Goal: Task Accomplishment & Management: Manage account settings

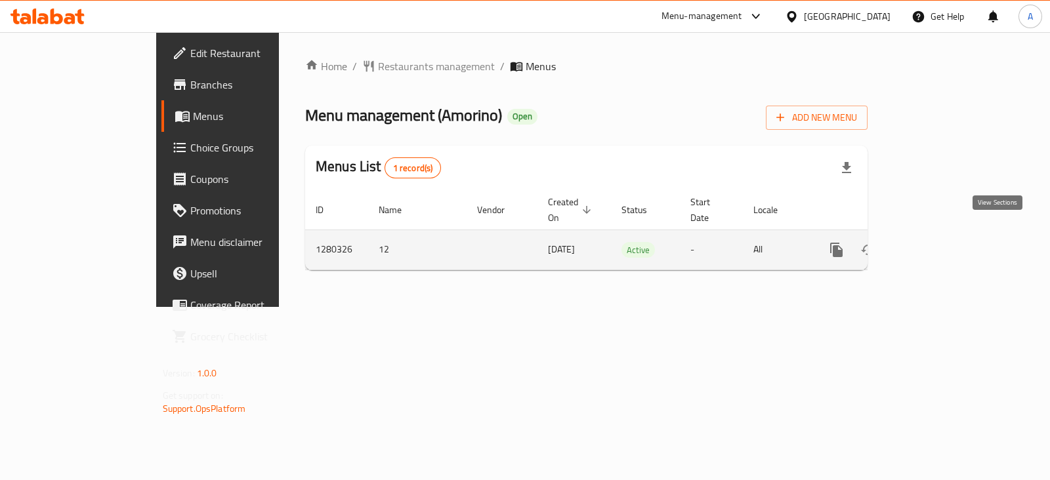
click at [939, 242] on icon "enhanced table" at bounding box center [931, 250] width 16 height 16
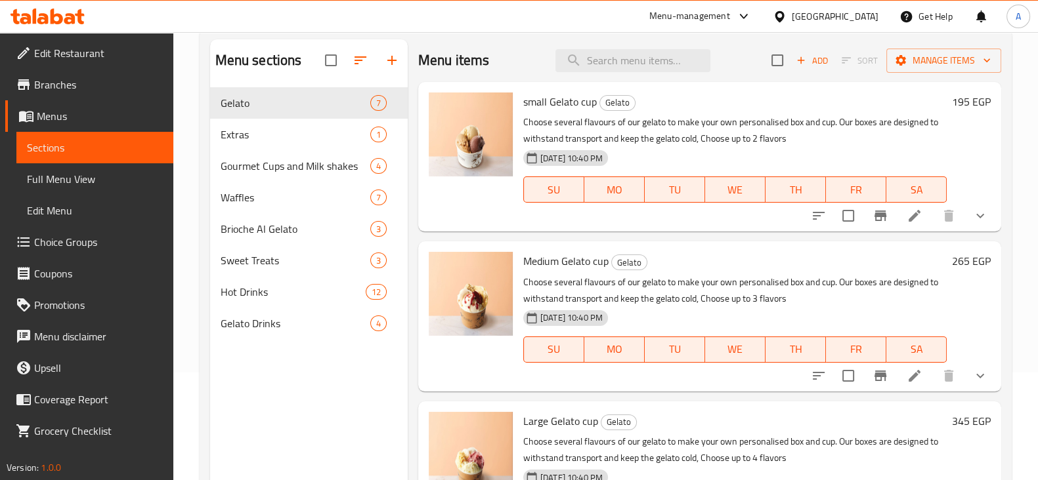
scroll to position [19, 0]
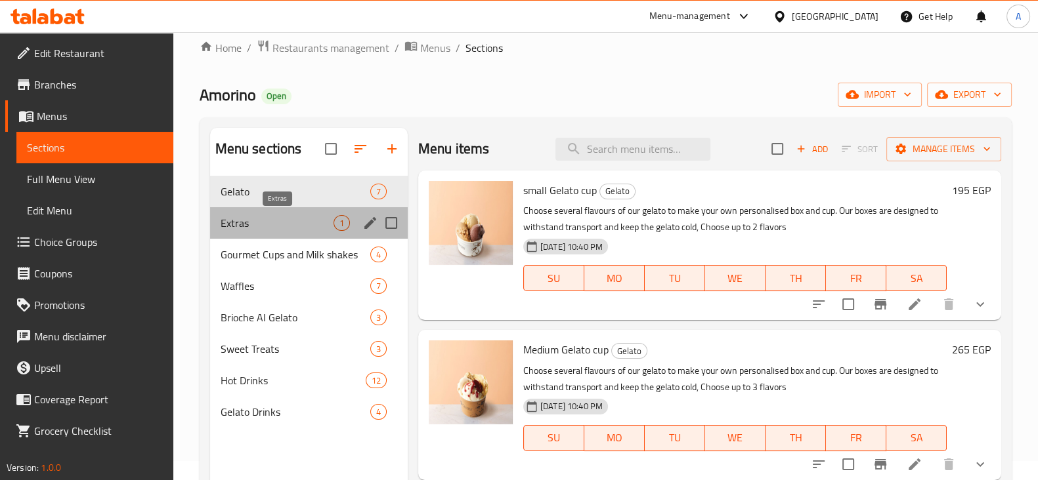
click at [297, 228] on span "Extras" at bounding box center [277, 223] width 113 height 16
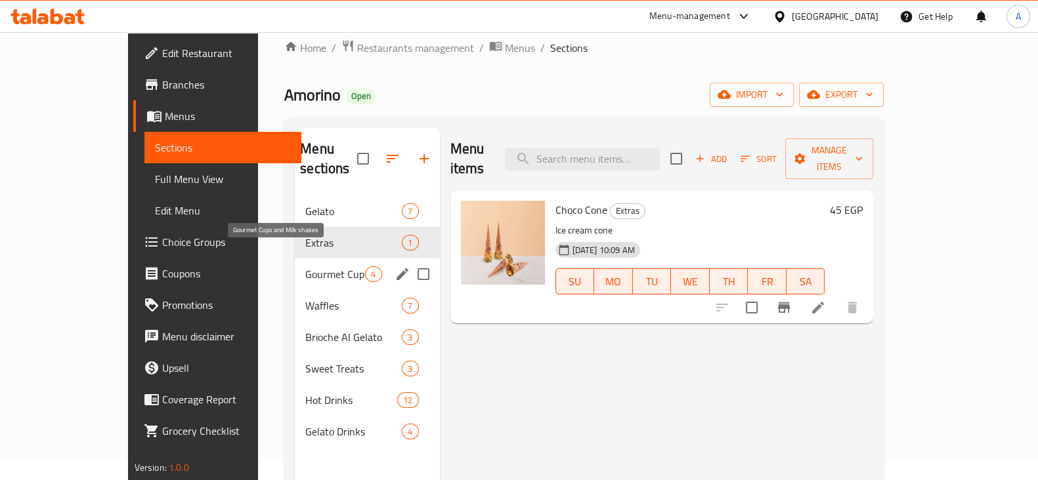
click at [324, 266] on span "Gourmet Cups and Milk shakes" at bounding box center [335, 274] width 60 height 16
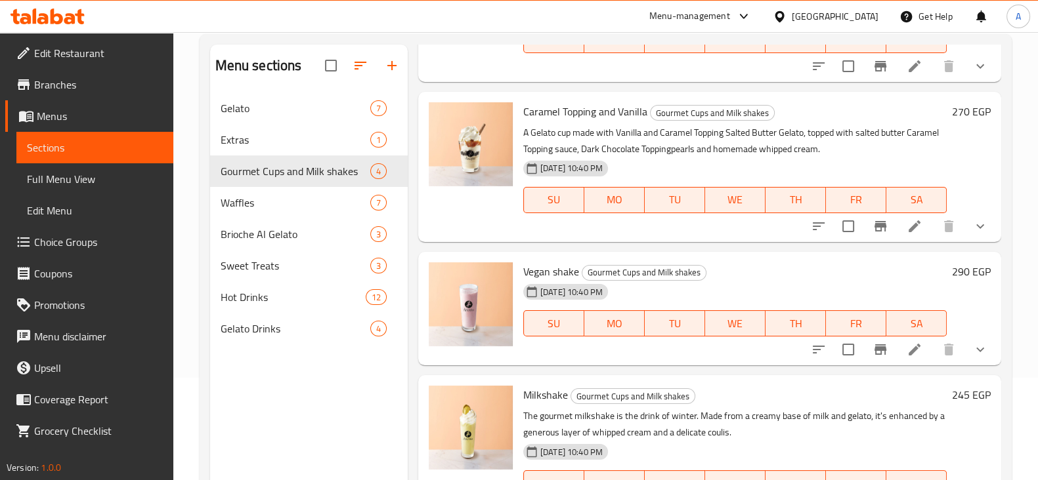
scroll to position [184, 0]
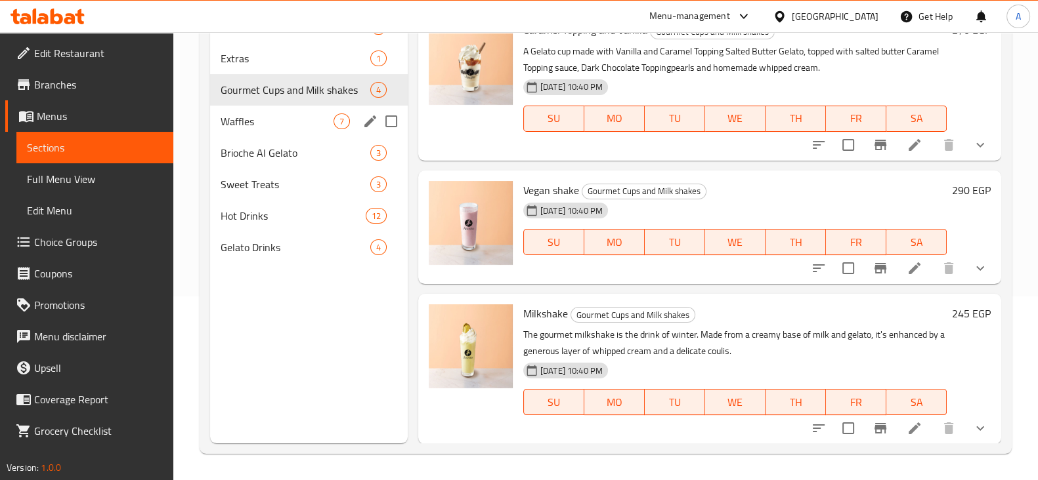
click at [300, 131] on div "Waffles 7" at bounding box center [309, 122] width 198 height 32
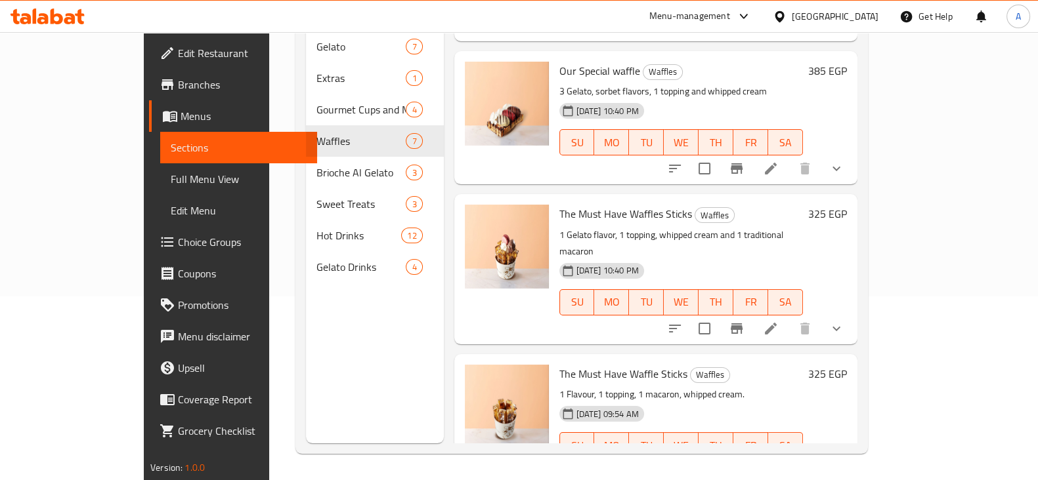
scroll to position [555, 0]
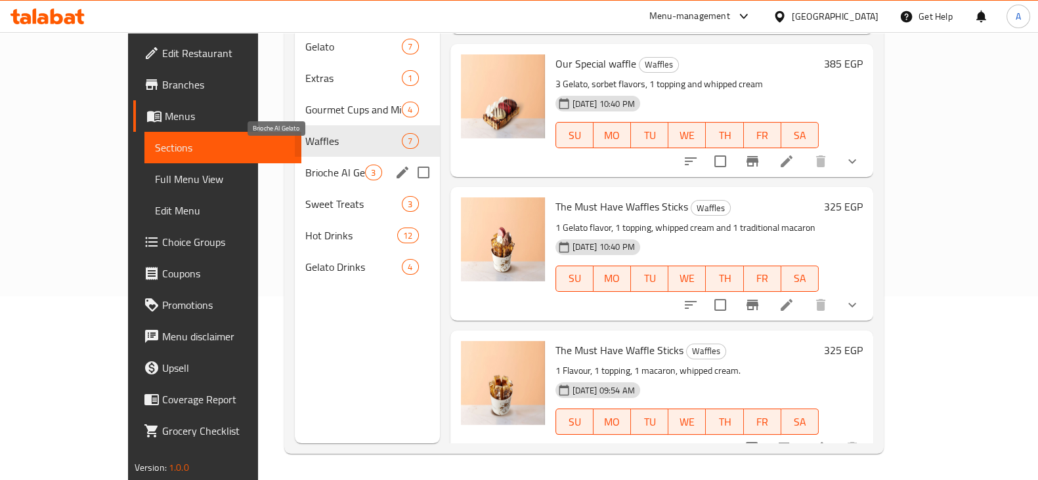
click at [322, 165] on span "Brioche Al Gelato" at bounding box center [335, 173] width 60 height 16
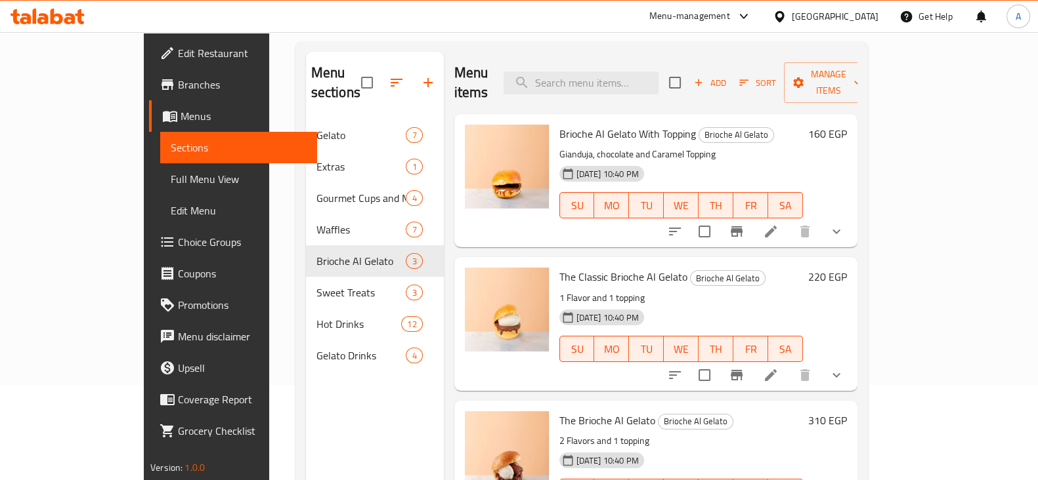
scroll to position [184, 0]
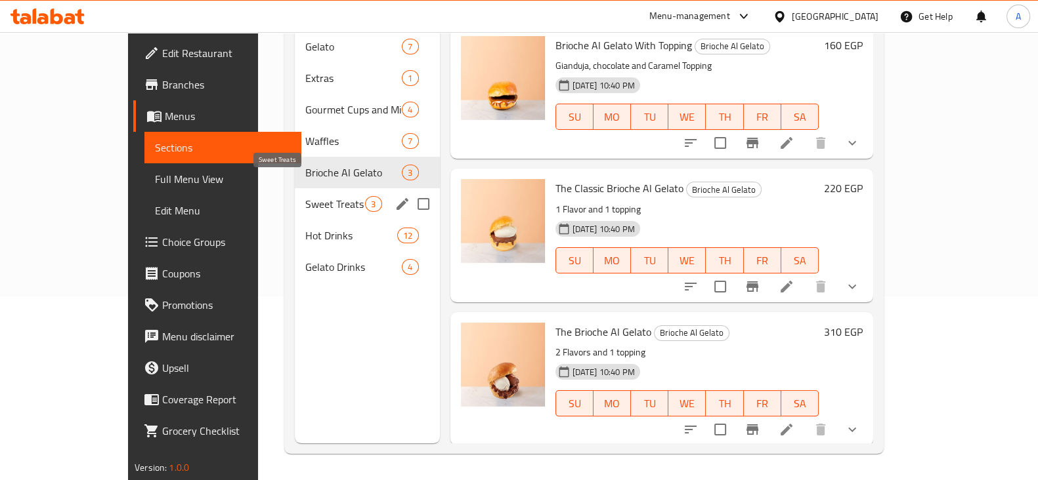
click at [305, 196] on span "Sweet Treats" at bounding box center [335, 204] width 60 height 16
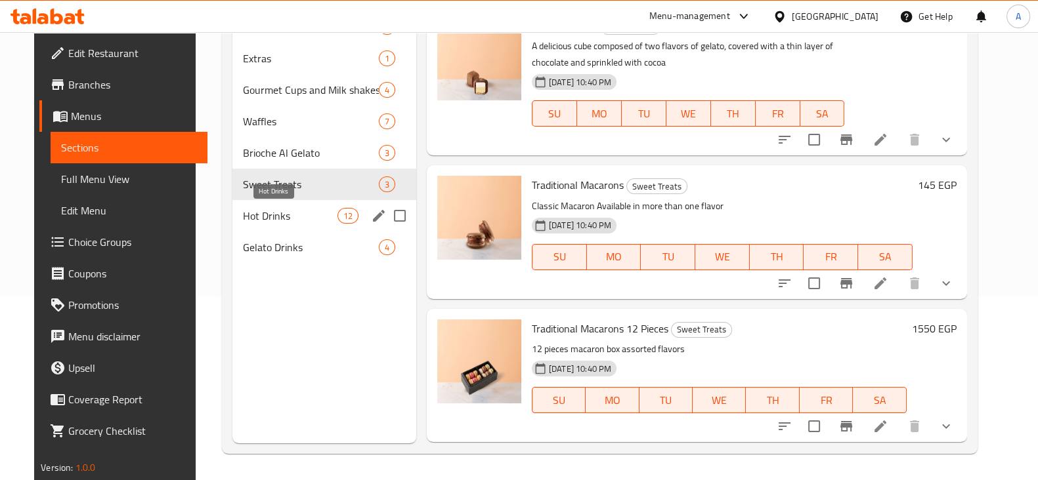
click at [311, 208] on span "Hot Drinks" at bounding box center [290, 216] width 94 height 16
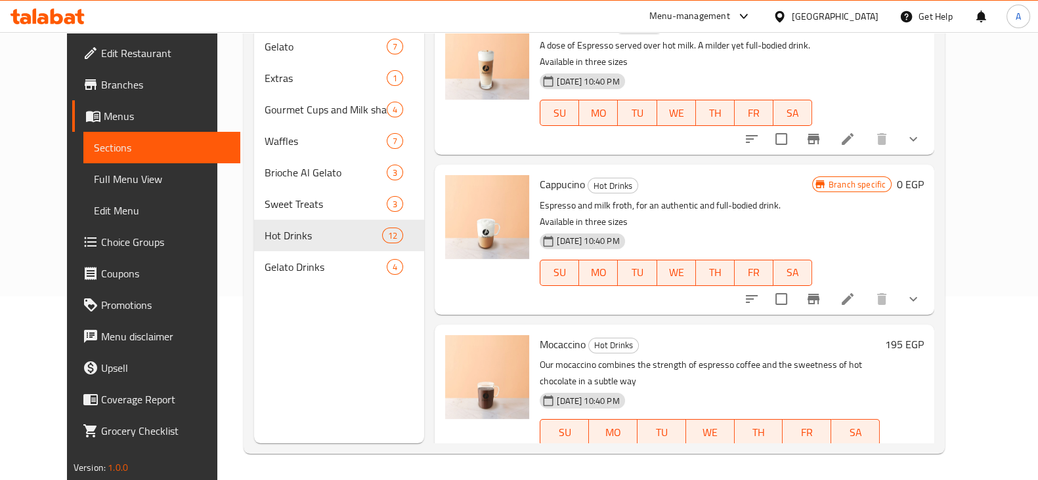
scroll to position [984, 0]
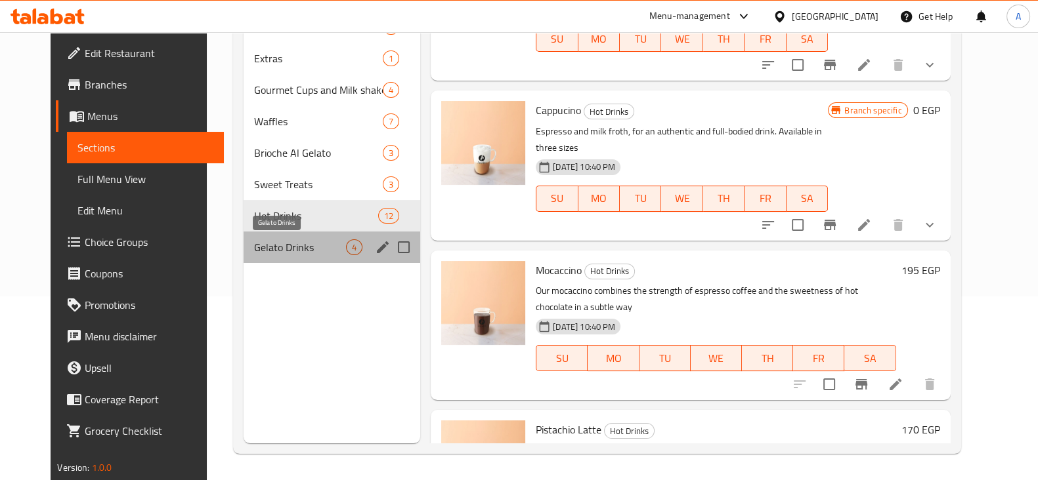
click at [254, 249] on span "Gelato Drinks" at bounding box center [300, 248] width 92 height 16
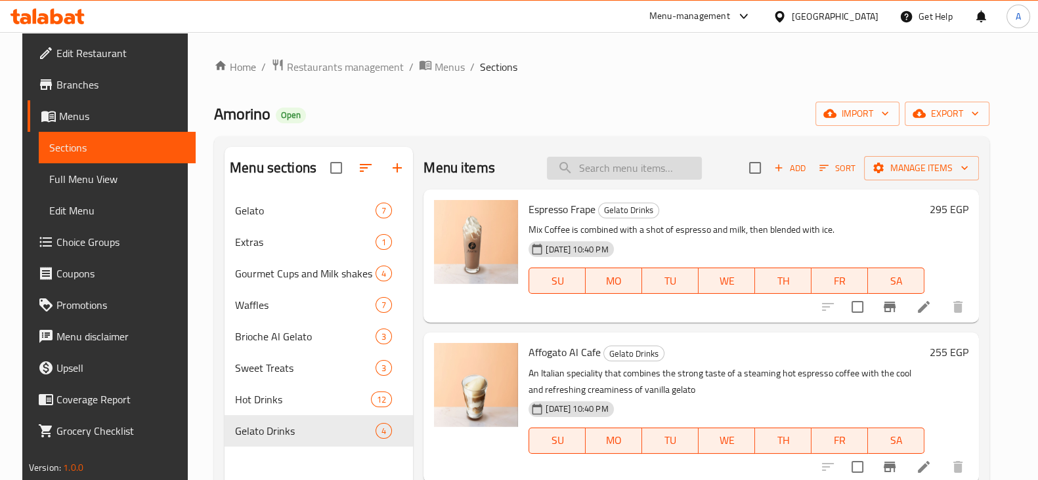
click at [656, 179] on input "search" at bounding box center [624, 168] width 155 height 23
paste input "Cappucino"
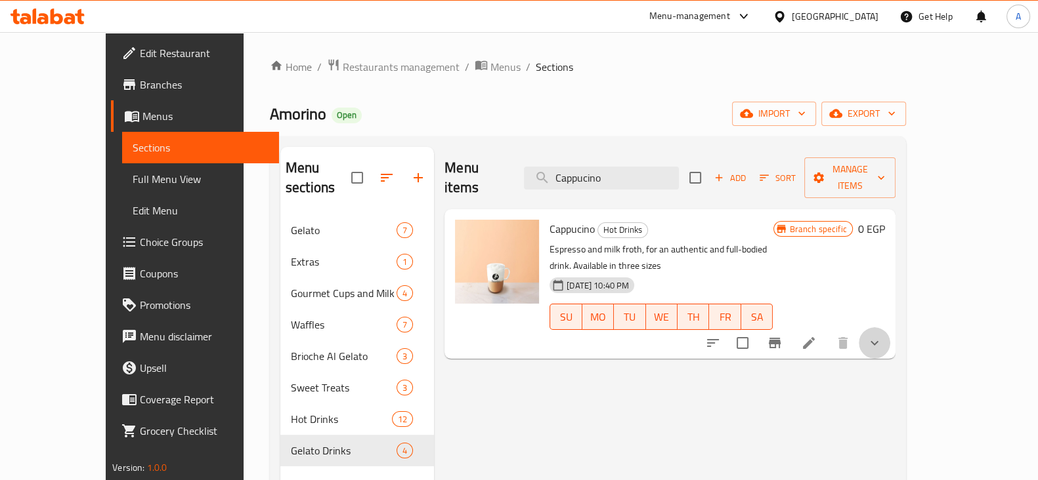
click at [882, 335] on icon "show more" at bounding box center [874, 343] width 16 height 16
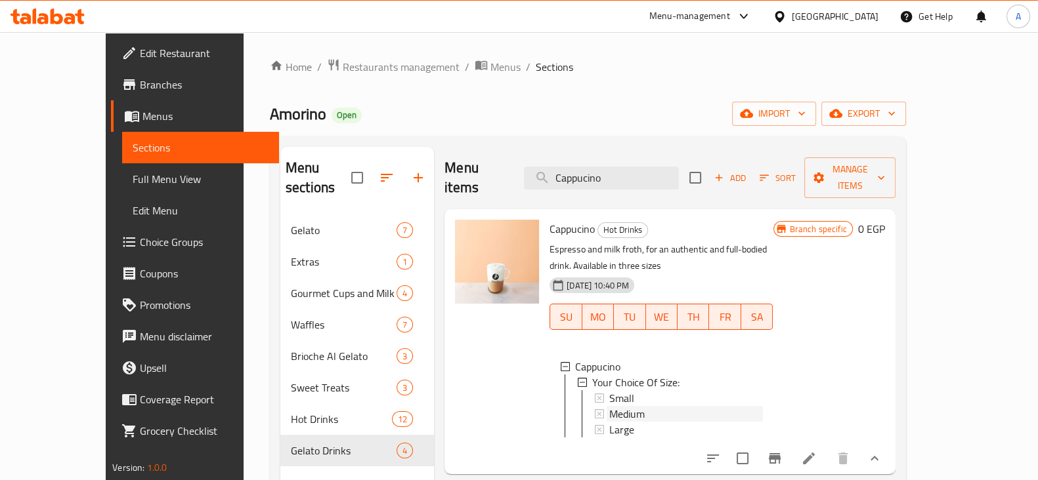
click at [610, 406] on span "Medium" at bounding box center [626, 414] width 35 height 16
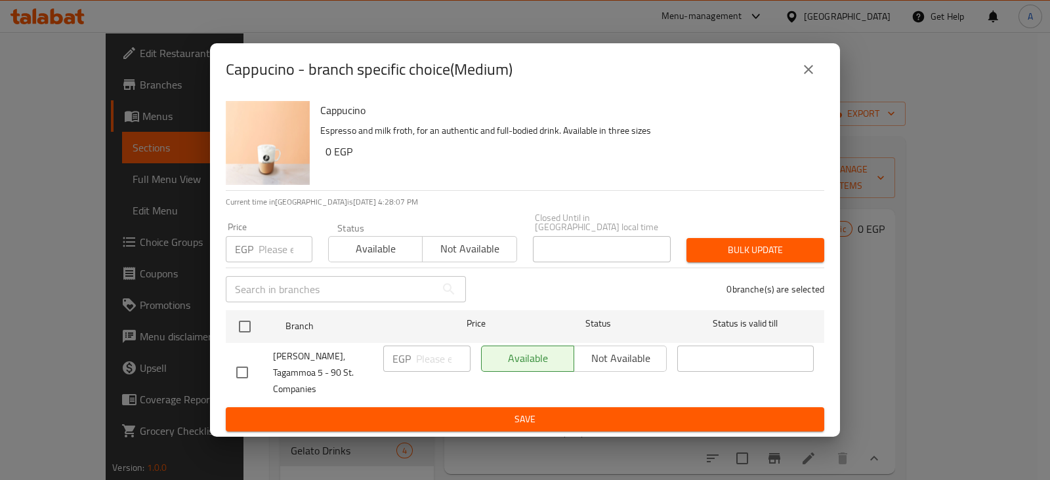
click at [812, 77] on icon "close" at bounding box center [809, 70] width 16 height 16
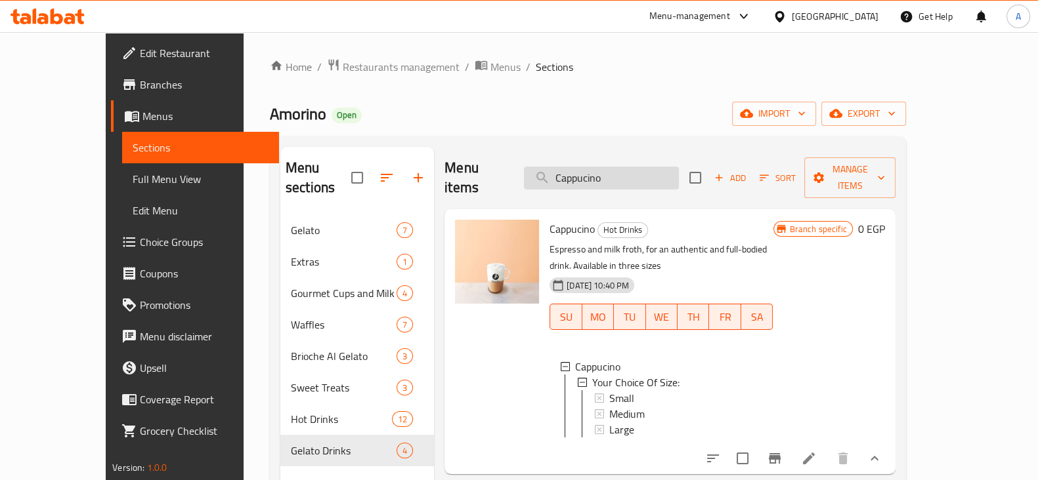
click at [644, 177] on input "Cappucino" at bounding box center [601, 178] width 155 height 23
paste input "Latte Machiat"
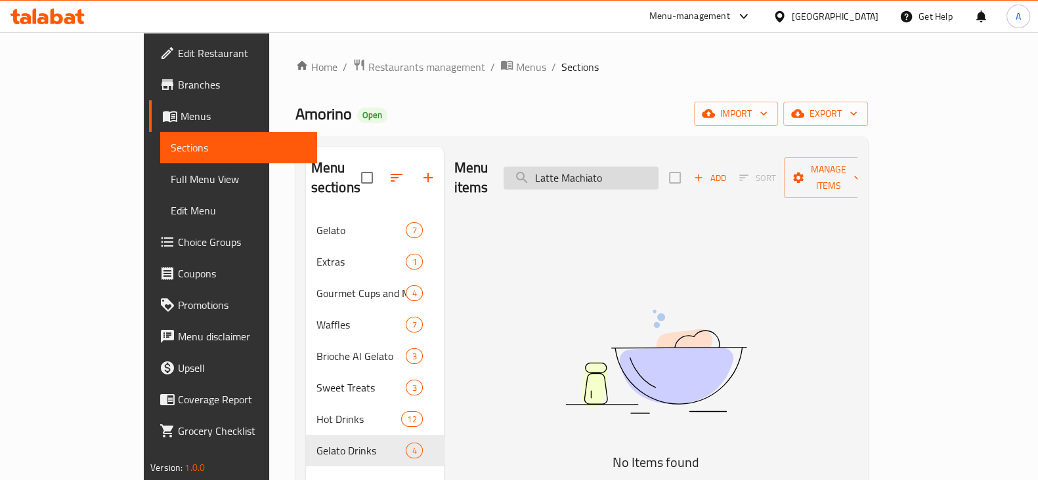
click at [624, 174] on input "Latte Machiato" at bounding box center [580, 178] width 155 height 23
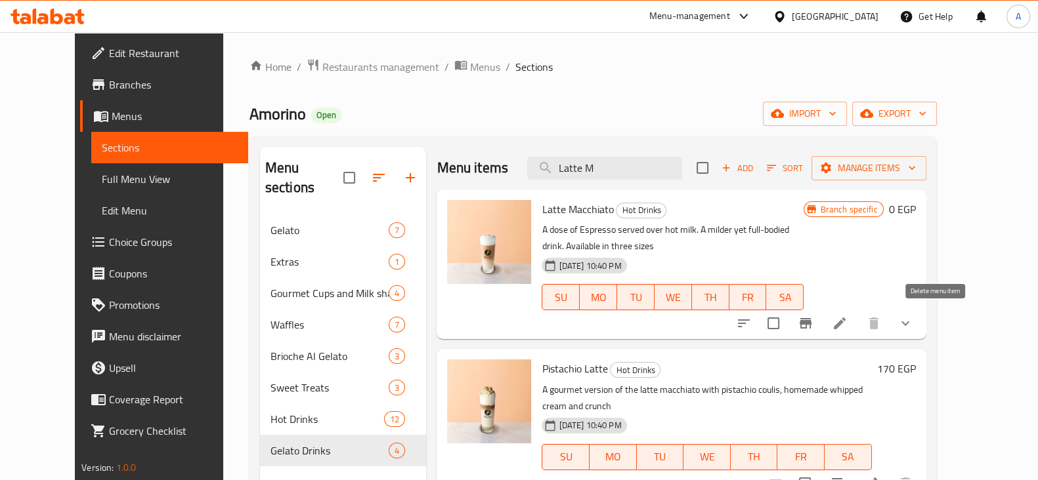
click at [913, 317] on icon "show more" at bounding box center [905, 324] width 16 height 16
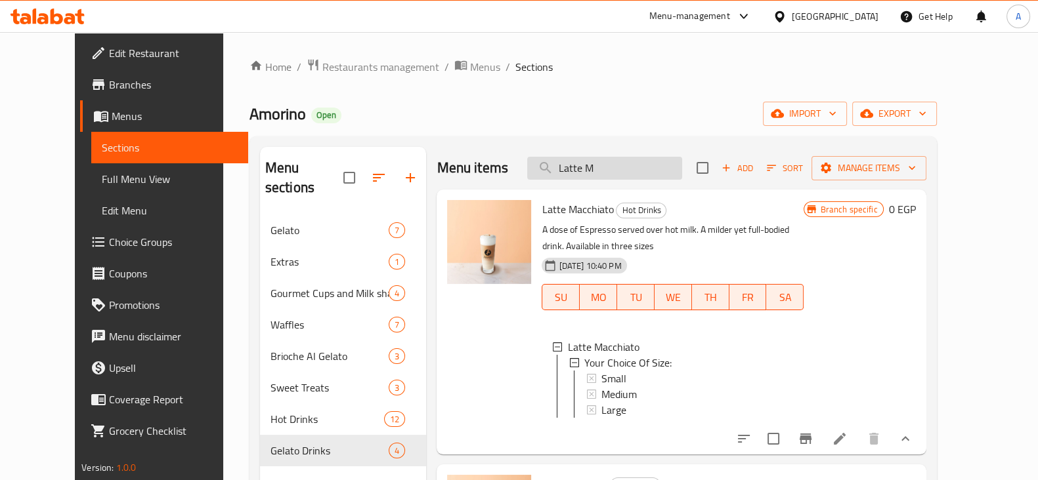
click at [682, 166] on input "Latte M" at bounding box center [604, 168] width 155 height 23
paste input "English Cake Chocolate"
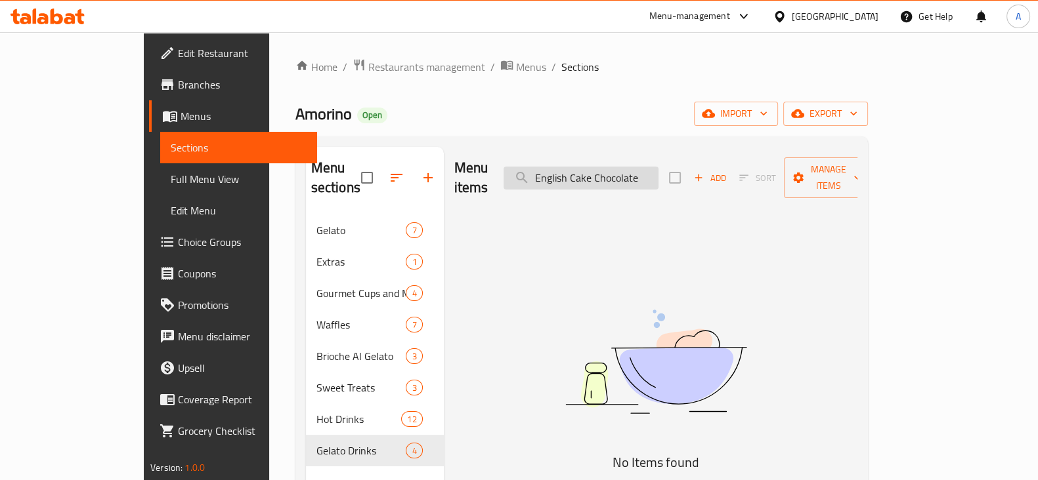
click at [578, 168] on input "English Cake Chocolate" at bounding box center [580, 178] width 155 height 23
type input "E"
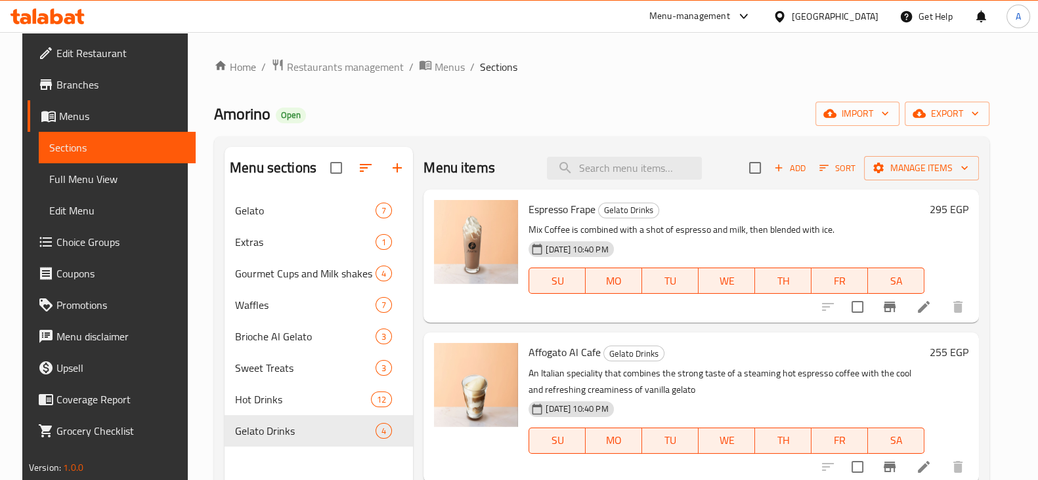
paste input "English Cake Chocolate"
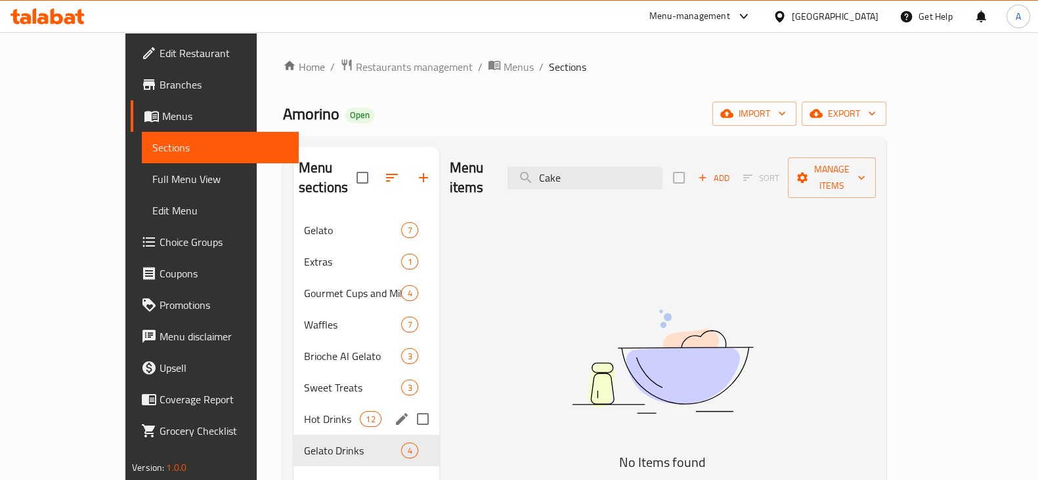
type input "Cake"
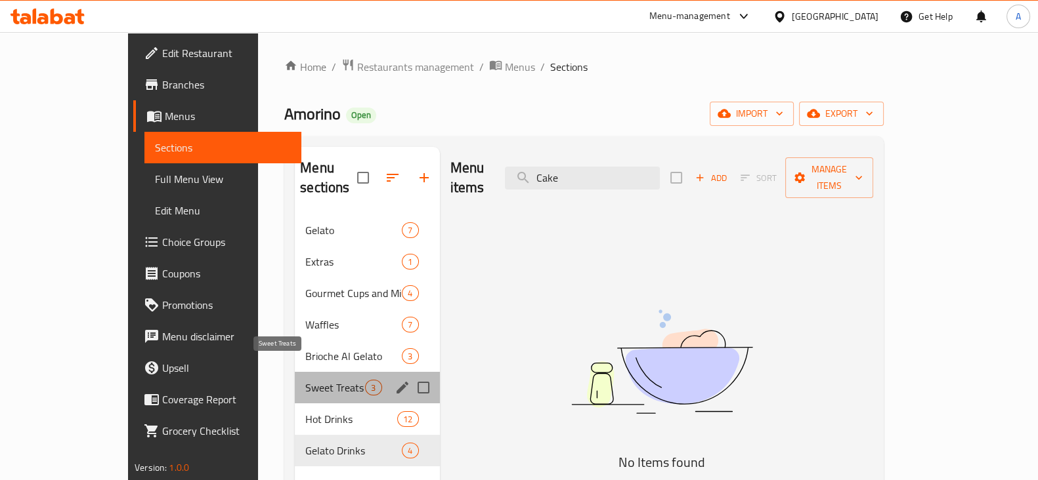
click at [305, 380] on span "Sweet Treats" at bounding box center [335, 388] width 60 height 16
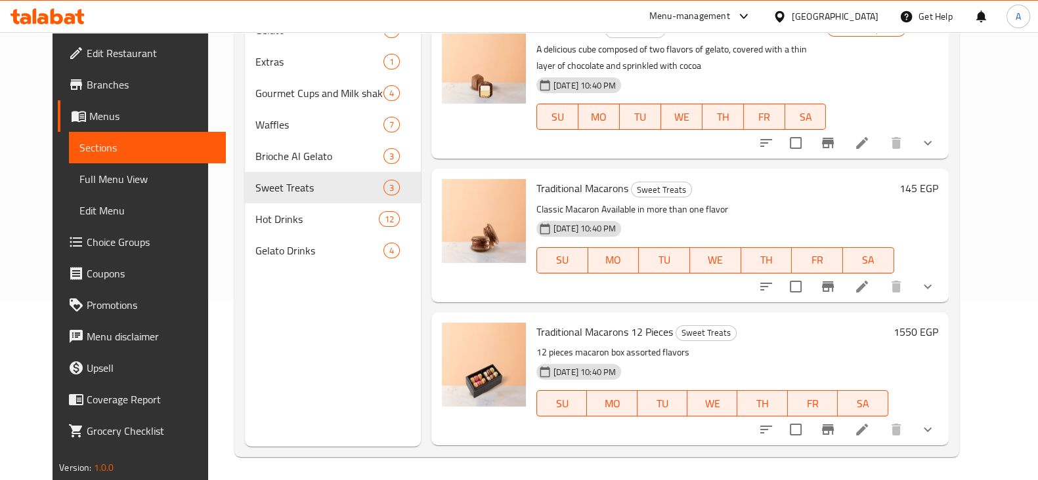
scroll to position [184, 0]
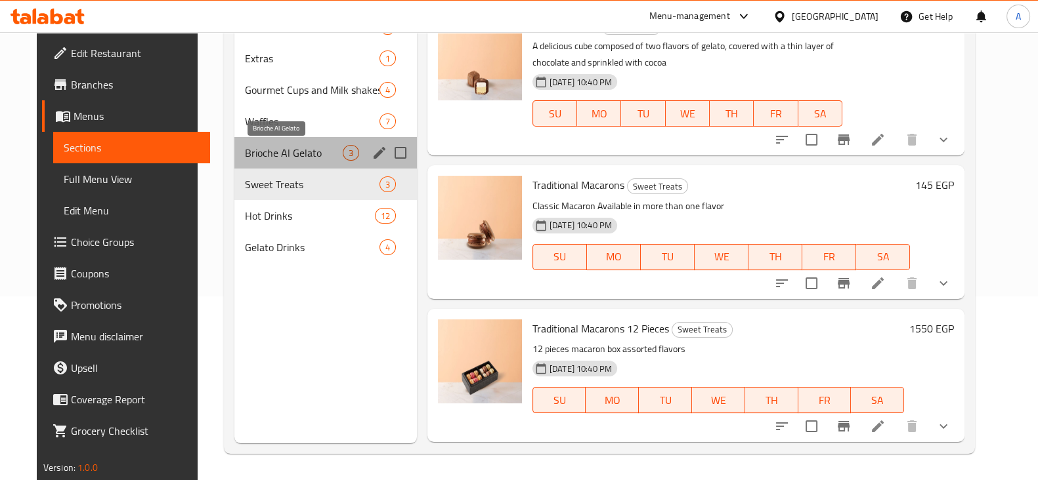
click at [270, 157] on span "Brioche Al Gelato" at bounding box center [294, 153] width 98 height 16
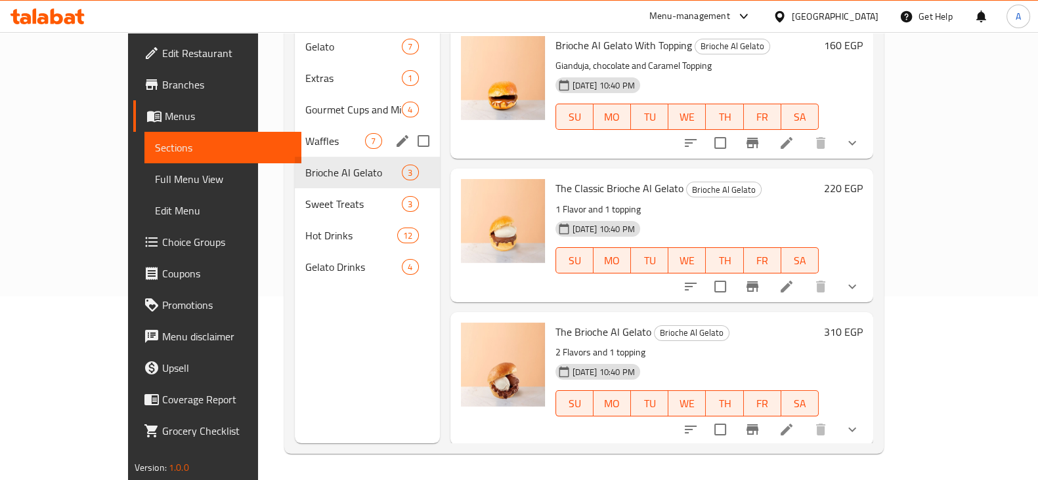
click at [295, 125] on div "Waffles 7" at bounding box center [367, 141] width 144 height 32
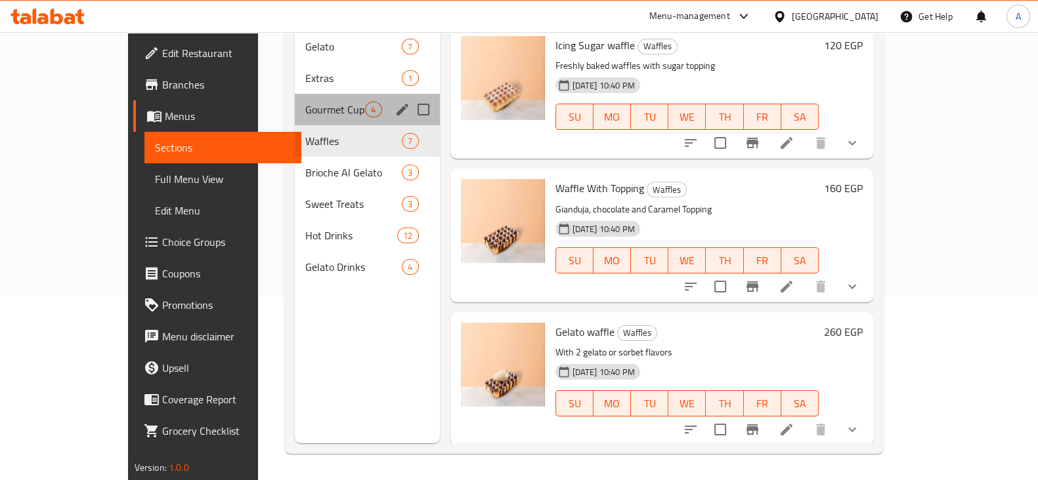
click at [297, 94] on div "Gourmet Cups and Milk shakes 4" at bounding box center [367, 110] width 144 height 32
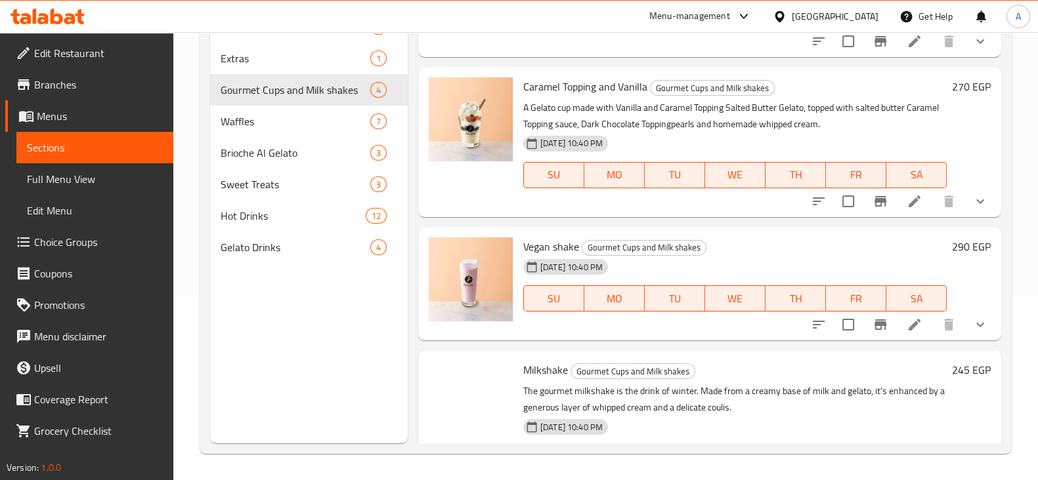
scroll to position [155, 0]
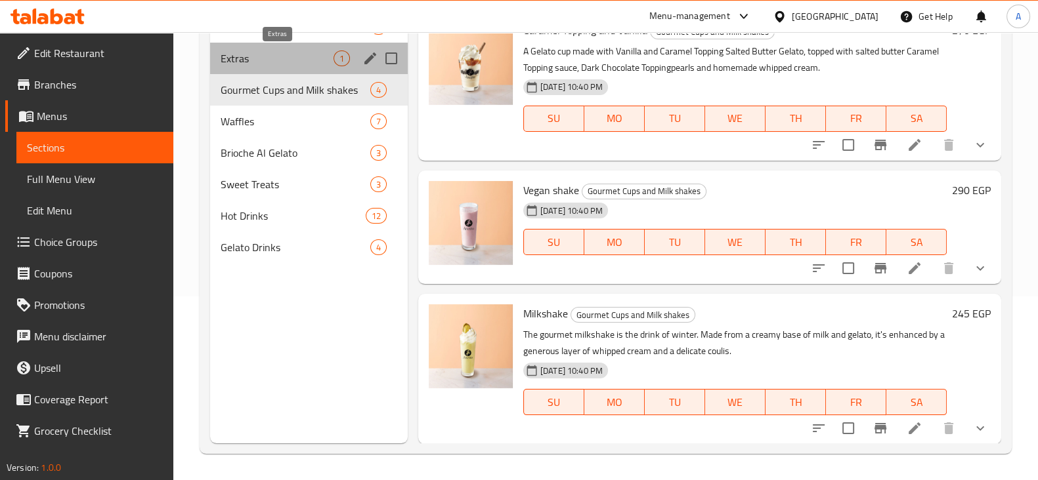
click at [276, 51] on span "Extras" at bounding box center [277, 59] width 113 height 16
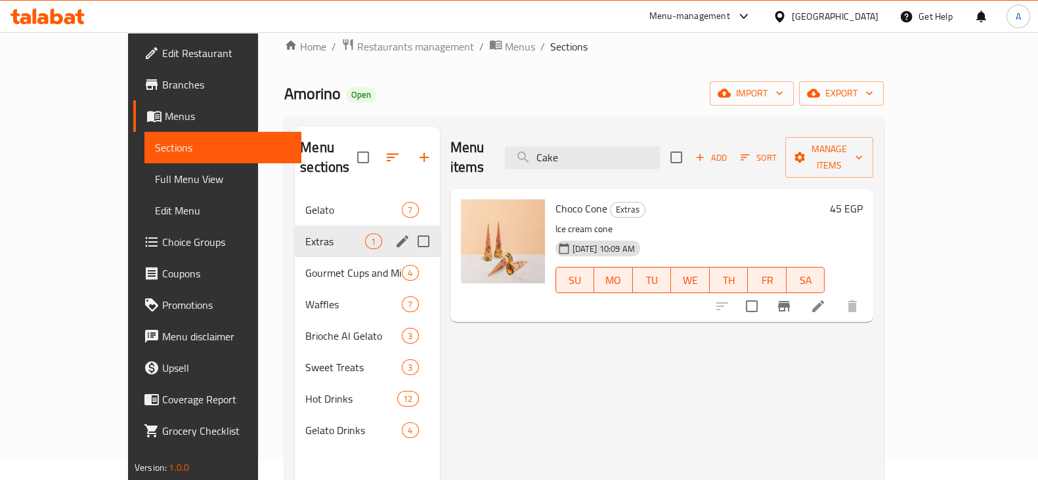
scroll to position [19, 0]
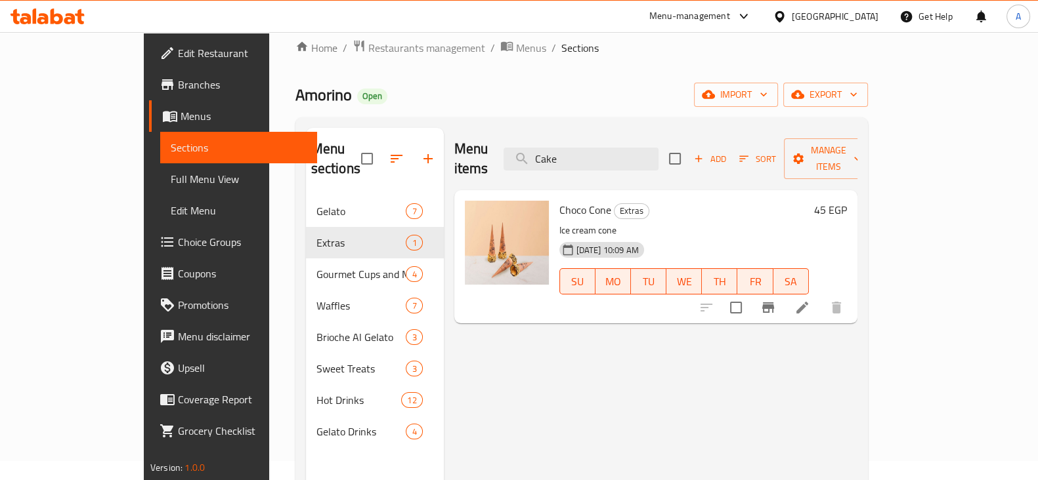
click at [324, 128] on div "Menu sections" at bounding box center [375, 159] width 138 height 62
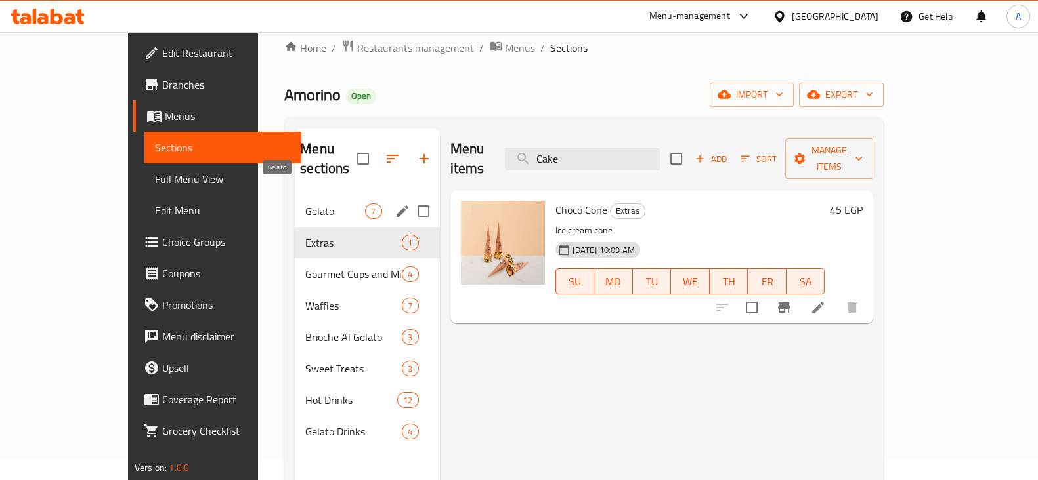
click at [305, 203] on span "Gelato" at bounding box center [335, 211] width 60 height 16
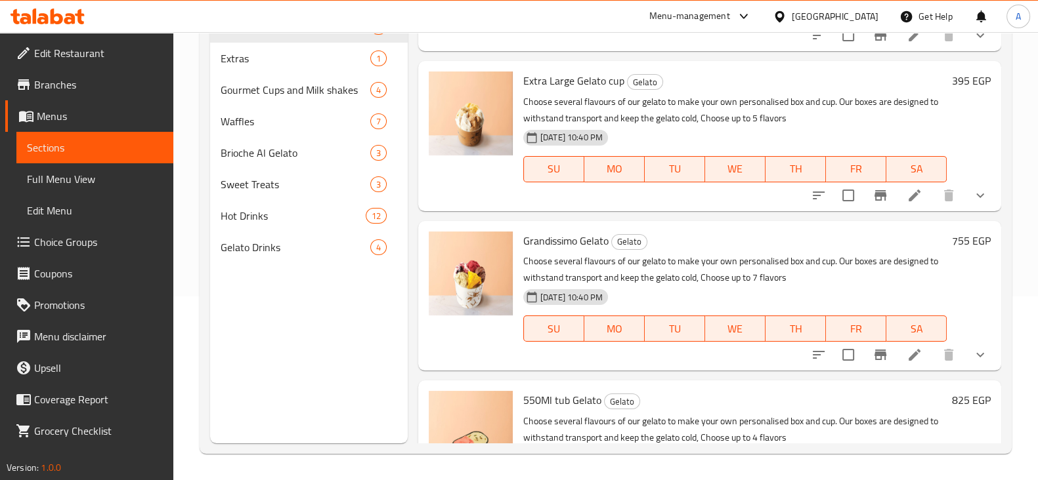
scroll to position [260, 0]
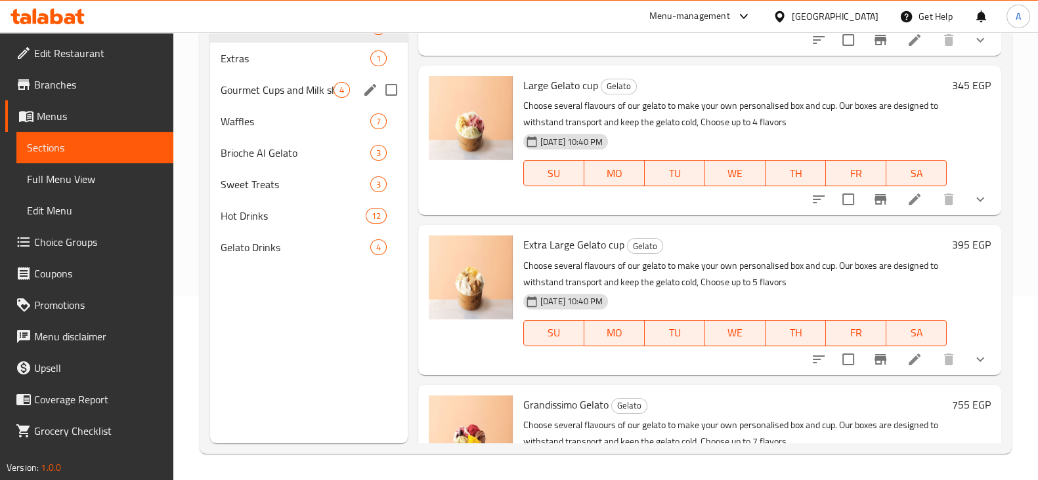
click at [240, 107] on div "Waffles 7" at bounding box center [309, 122] width 198 height 32
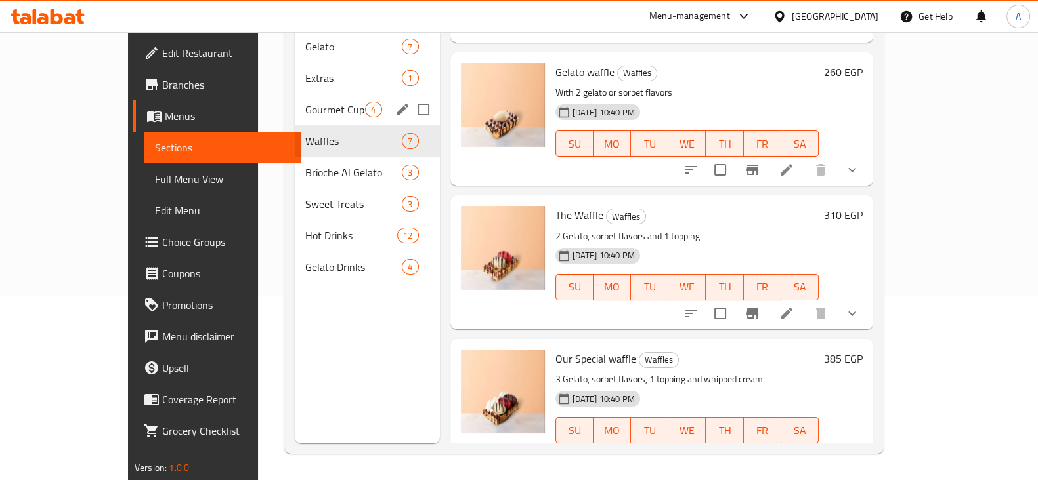
click at [305, 102] on span "Gourmet Cups and Milk shakes" at bounding box center [335, 110] width 60 height 16
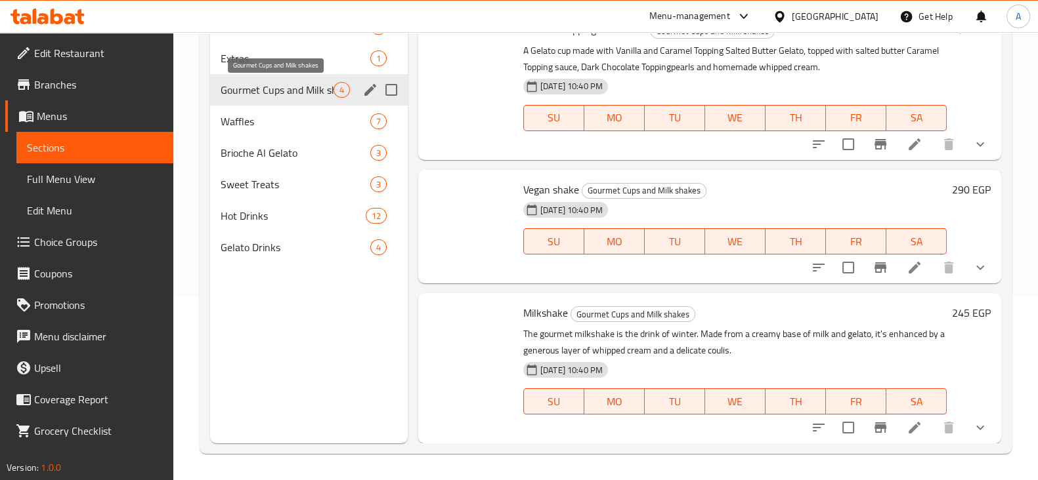
scroll to position [155, 0]
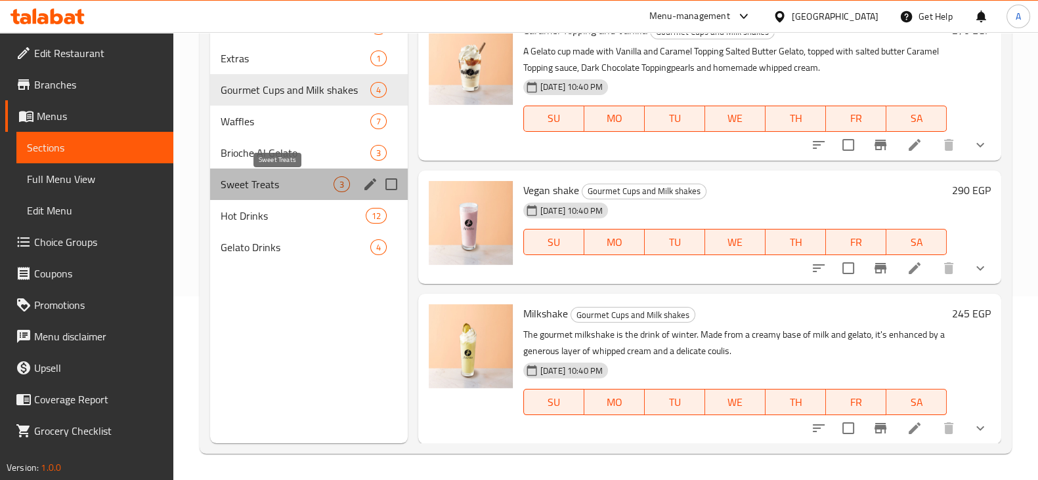
click at [247, 182] on span "Sweet Treats" at bounding box center [277, 185] width 113 height 16
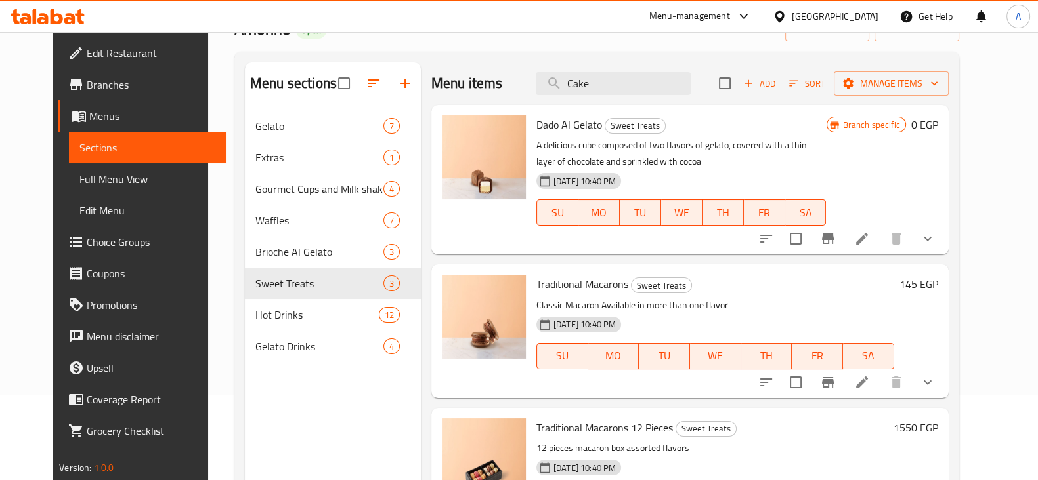
scroll to position [184, 0]
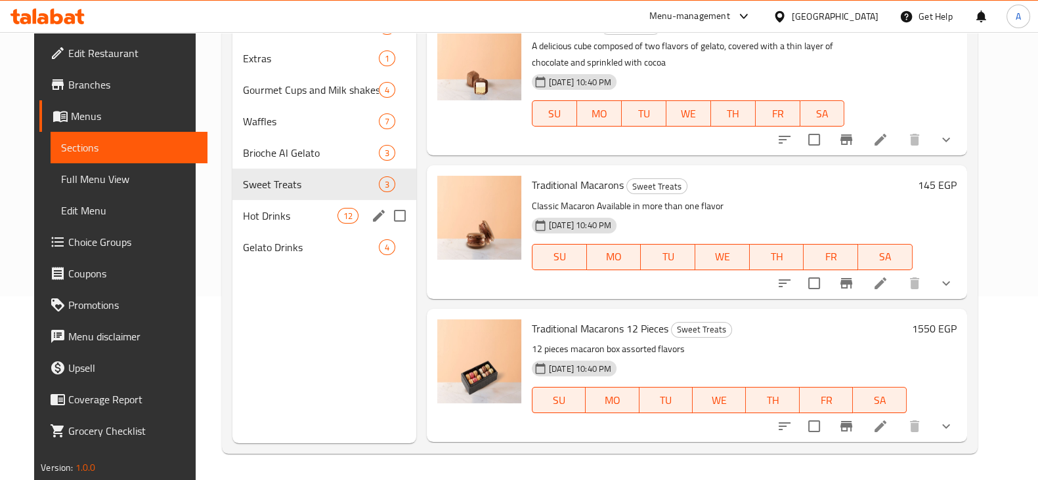
click at [282, 205] on div "Hot Drinks 12" at bounding box center [324, 216] width 184 height 32
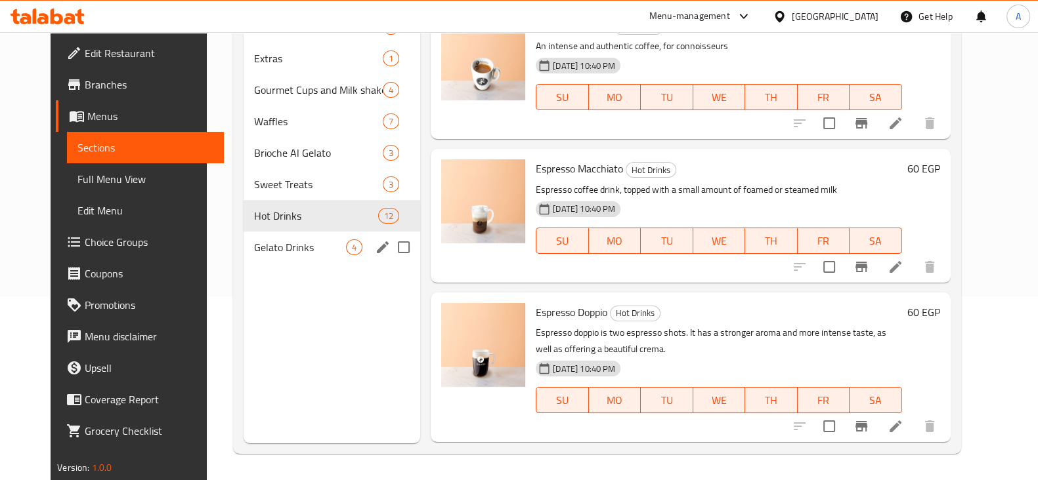
click at [289, 244] on span "Gelato Drinks" at bounding box center [300, 248] width 92 height 16
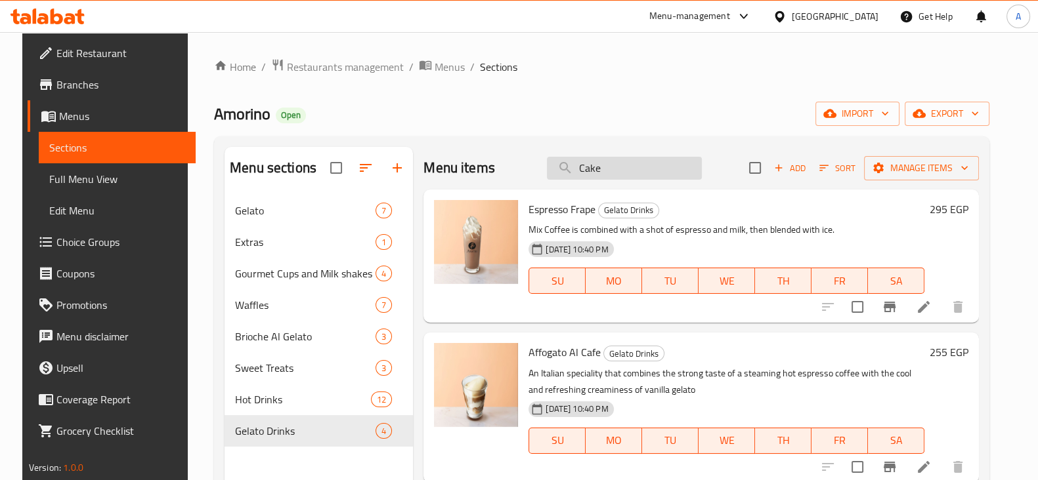
click at [624, 173] on input "Cake" at bounding box center [624, 168] width 155 height 23
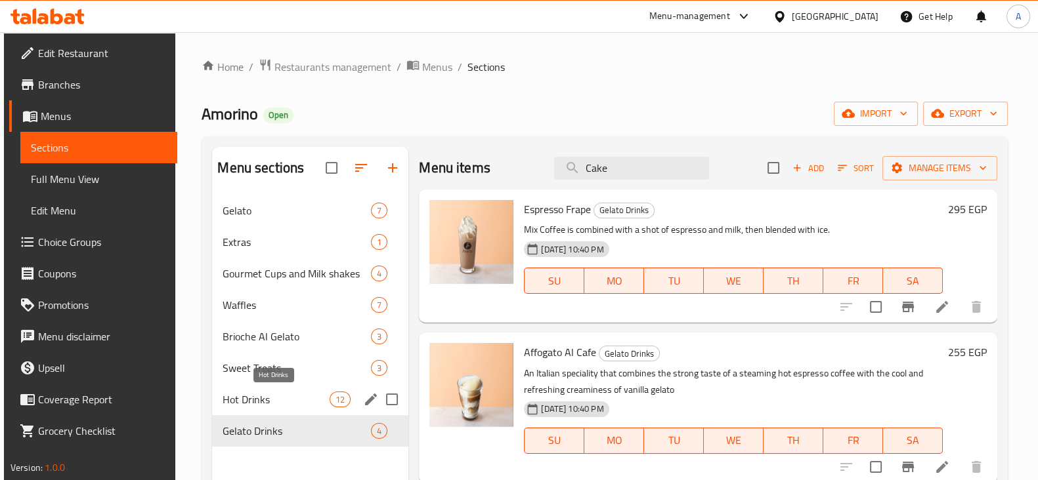
click at [260, 403] on span "Hot Drinks" at bounding box center [275, 400] width 107 height 16
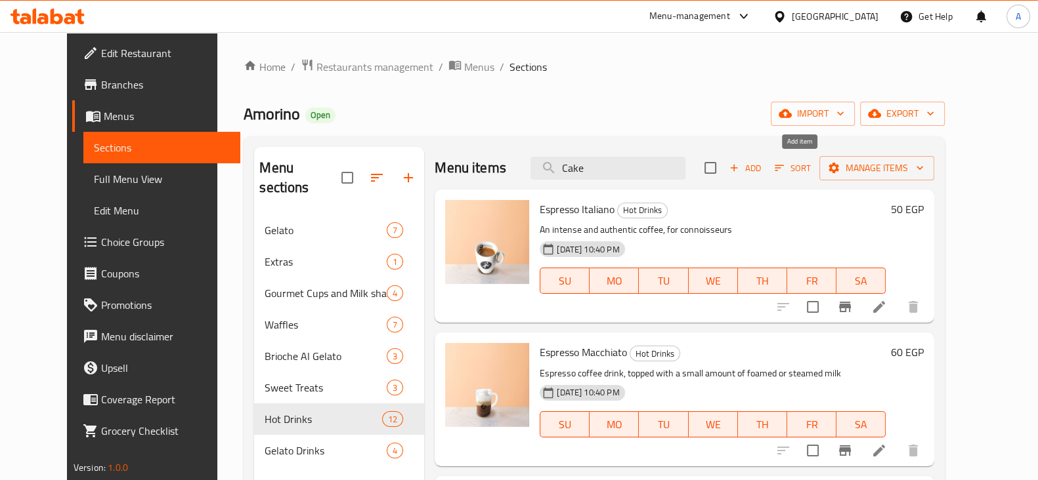
click at [763, 172] on span "Add" at bounding box center [744, 168] width 35 height 15
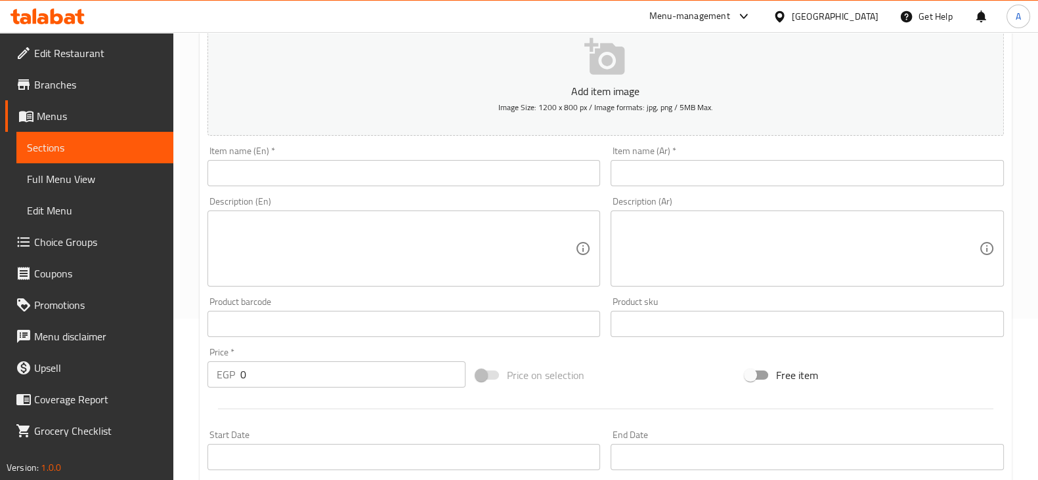
scroll to position [81, 0]
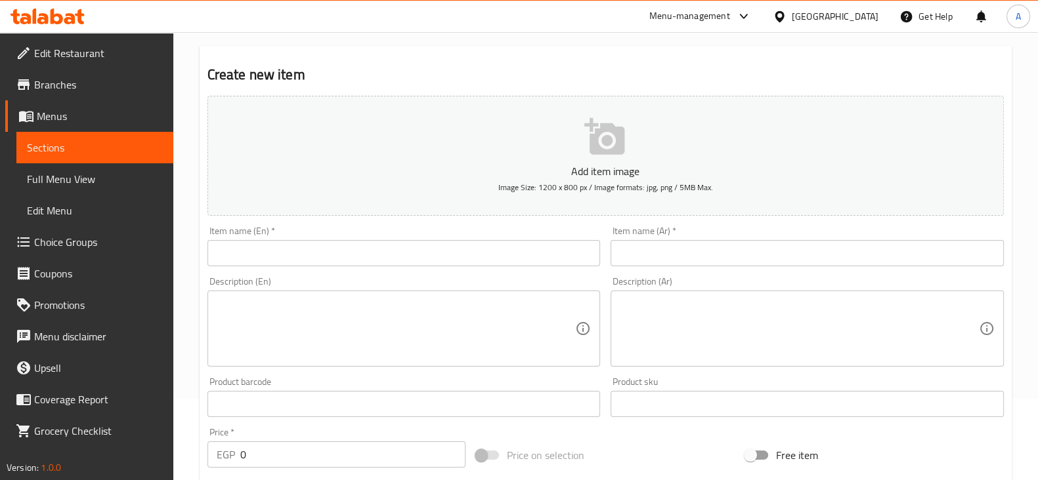
click at [636, 269] on div "Item name (Ar)   * Item name (Ar) *" at bounding box center [807, 246] width 404 height 51
click at [488, 242] on input "text" at bounding box center [403, 253] width 393 height 26
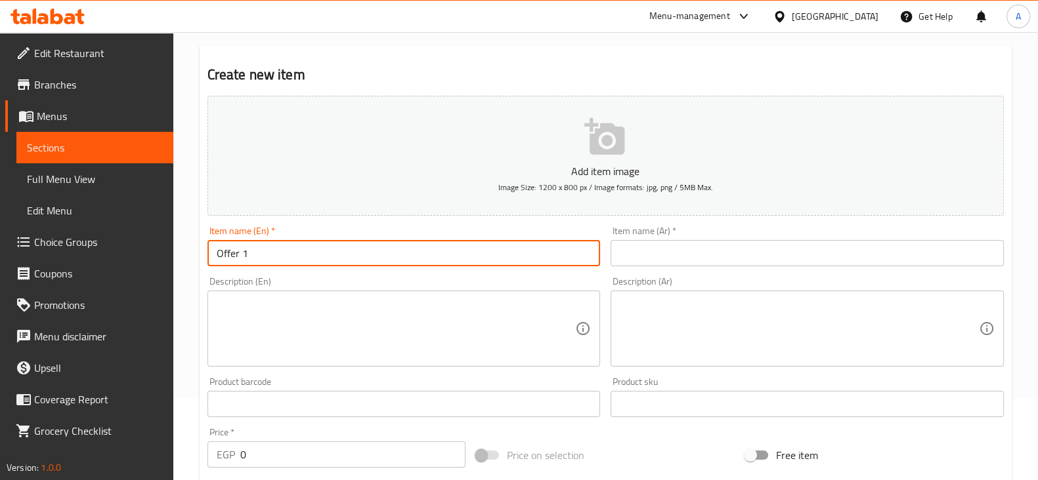
type input "Offer 1"
click at [712, 260] on input "text" at bounding box center [806, 253] width 393 height 26
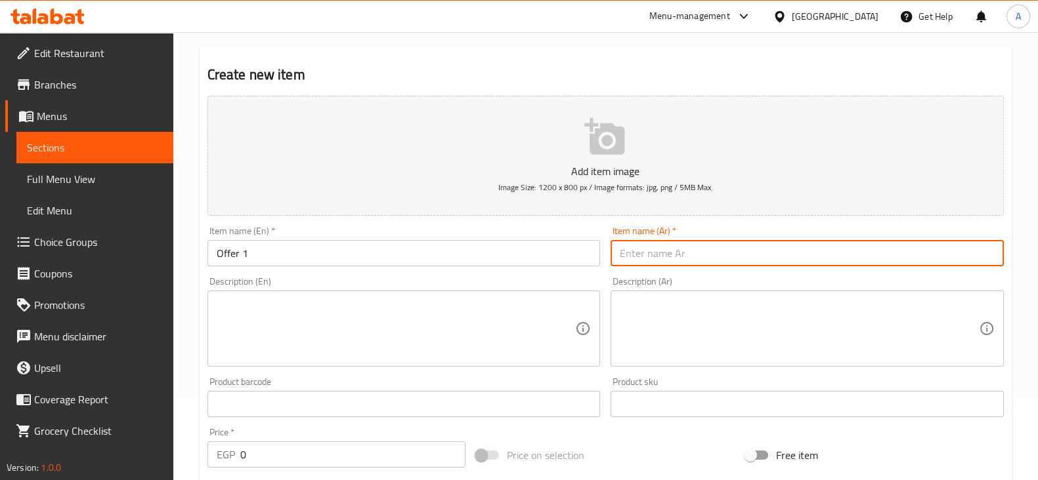
type input "غ"
click at [719, 264] on input "offer 1" at bounding box center [806, 253] width 393 height 26
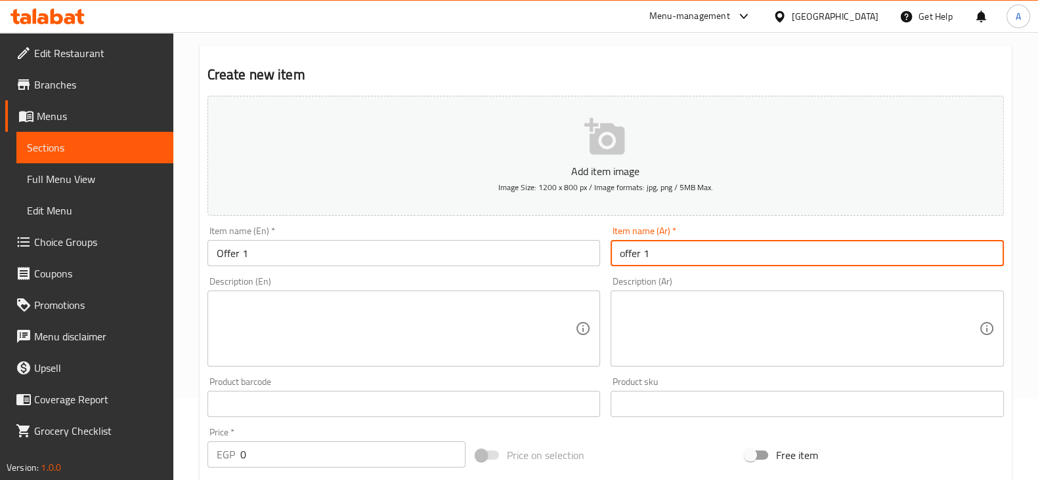
click at [719, 264] on input "offer 1" at bounding box center [806, 253] width 393 height 26
type input "offer 1"
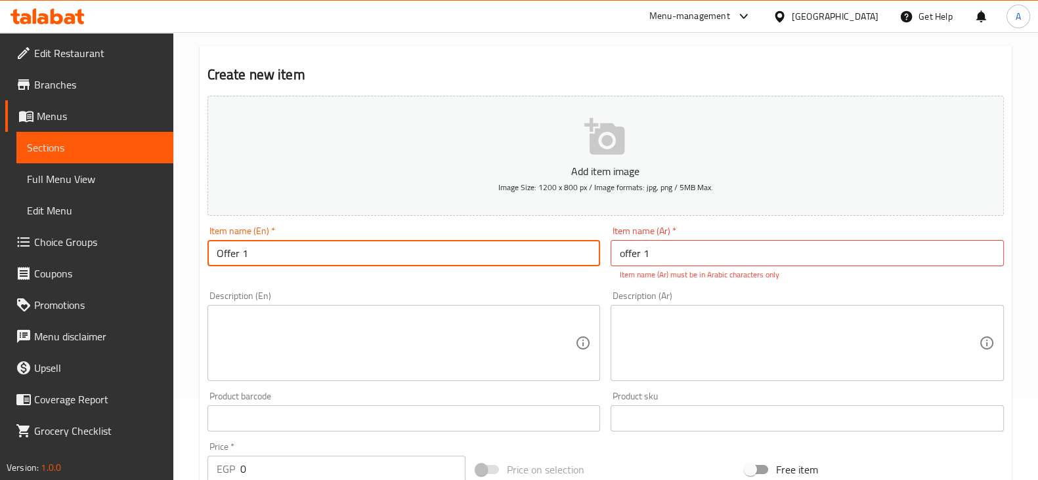
click at [419, 247] on input "Offer 1" at bounding box center [403, 253] width 393 height 26
click at [419, 246] on input "Offer 1" at bounding box center [403, 253] width 393 height 26
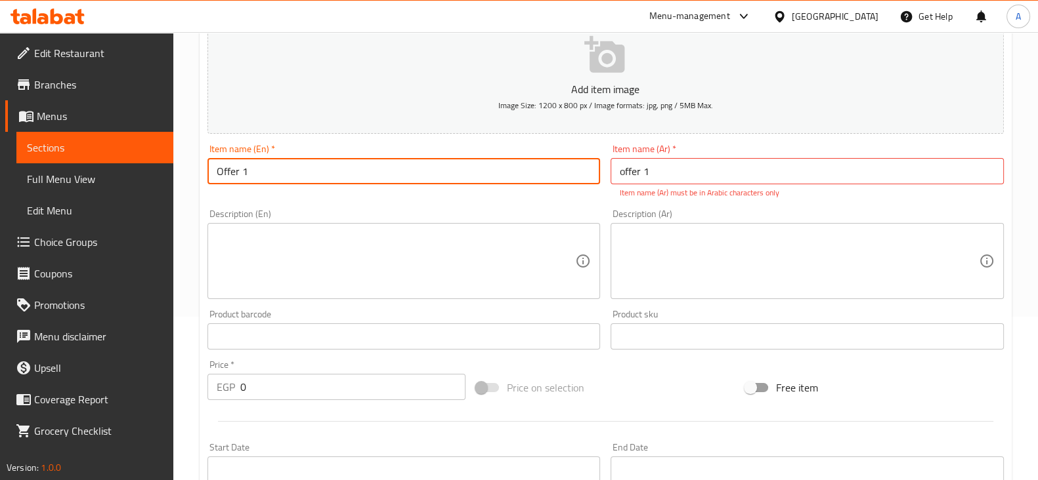
scroll to position [328, 0]
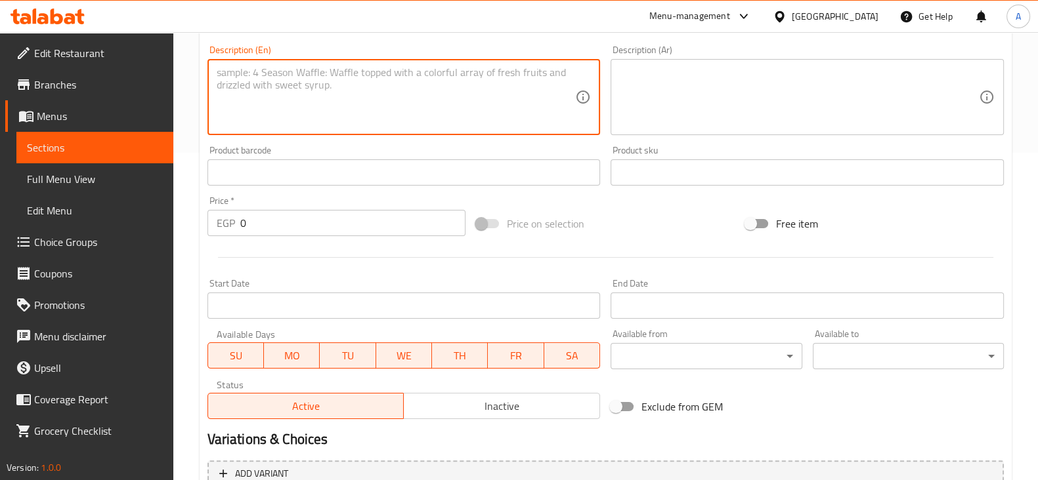
click at [377, 114] on textarea at bounding box center [396, 97] width 359 height 62
paste textarea "Your choice of (Medium Cappucino, Medium Latte Machiato,) and ( English Cake Ch…"
click at [345, 95] on textarea "Your choice of (Medium Cappucino, Medium Latte Machiato,) and ( English Cake Ch…" at bounding box center [396, 97] width 359 height 62
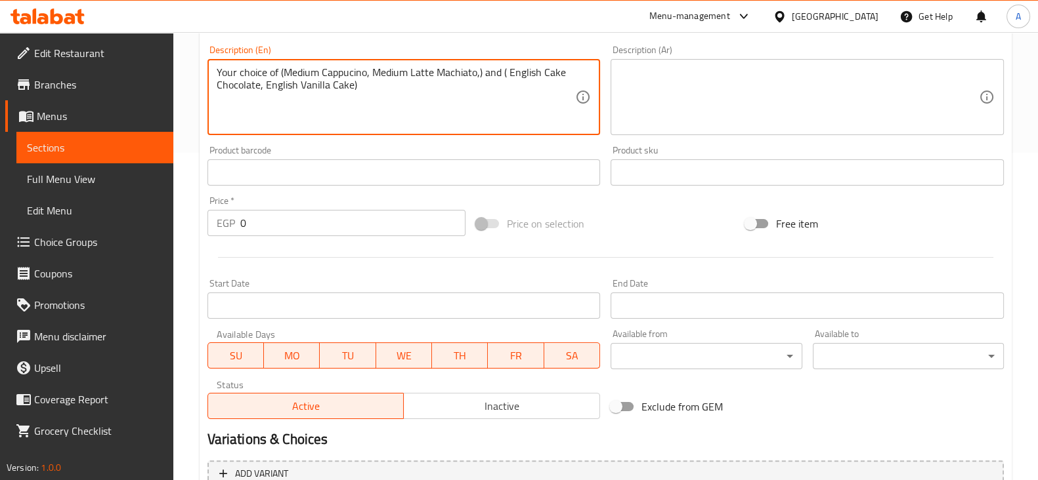
click at [375, 93] on textarea "Your choice of (Medium Cappucino, Medium Latte Machiato,) and ( English Cake Ch…" at bounding box center [396, 97] width 359 height 62
click at [281, 69] on textarea "Your choice of (Medium Cappucino, Medium Latte Machiato,) and ( English Cake Ch…" at bounding box center [396, 97] width 359 height 62
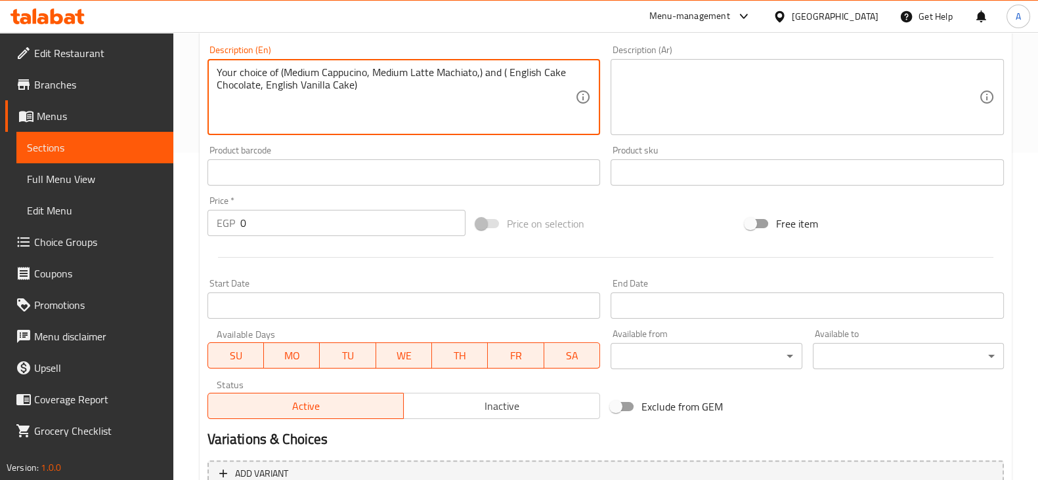
click at [391, 108] on textarea "Your choice of (Medium Cappucino, Medium Latte Machiato,) and ( English Cake Ch…" at bounding box center [396, 97] width 359 height 62
type textarea "Your choice of (Medium Cappucino, Medium Latte Machiato,) and ( English Cake Ch…"
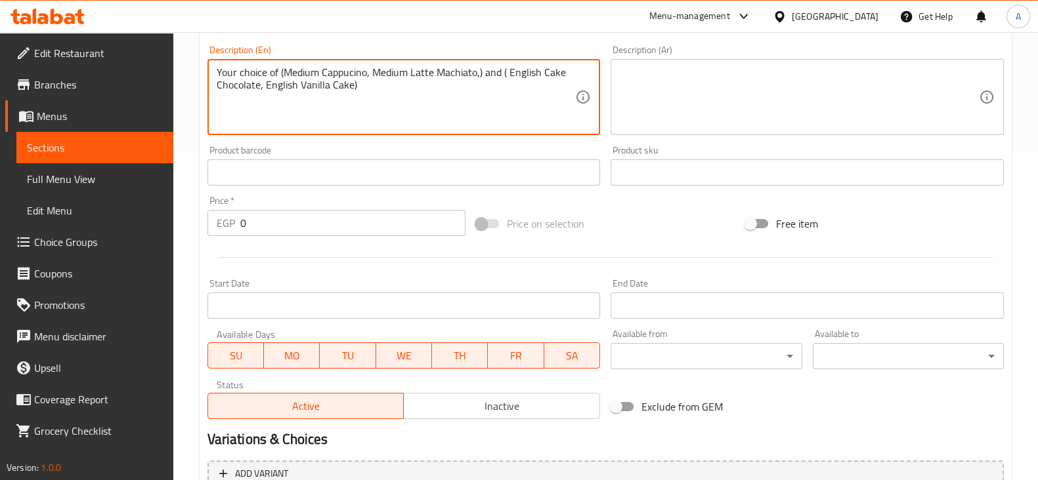
click at [700, 108] on textarea at bounding box center [799, 97] width 359 height 62
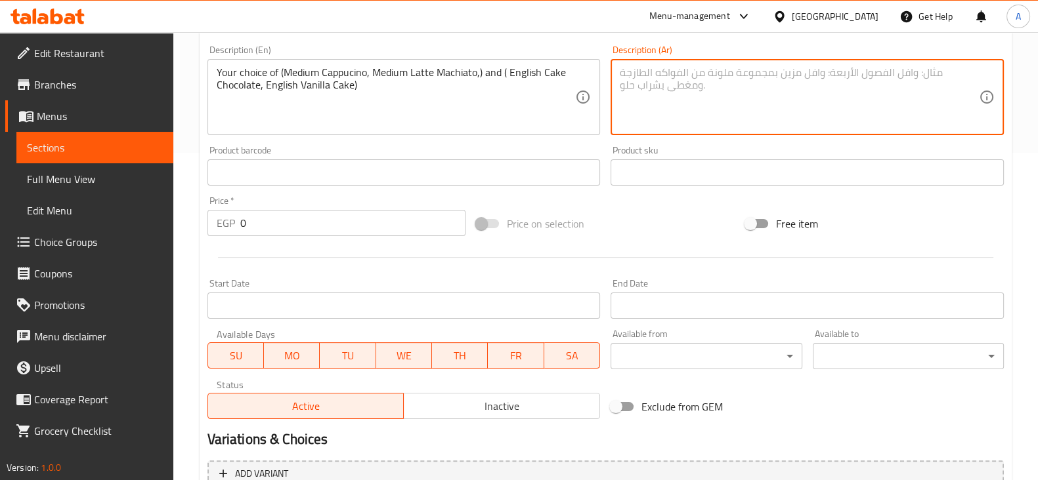
paste textarea "اختيارك من (كابتشينو متوسط، لاتيه ماكياتو متوسط،) و (كعكة إنجليزية بالشوكولاتة،…"
click at [825, 114] on textarea "اختيارك من (كابتشينو متوسط، لاتيه ماكياتو متوسط،) و (كعكة إنجليزية بالشوكولاتة،…" at bounding box center [799, 97] width 359 height 62
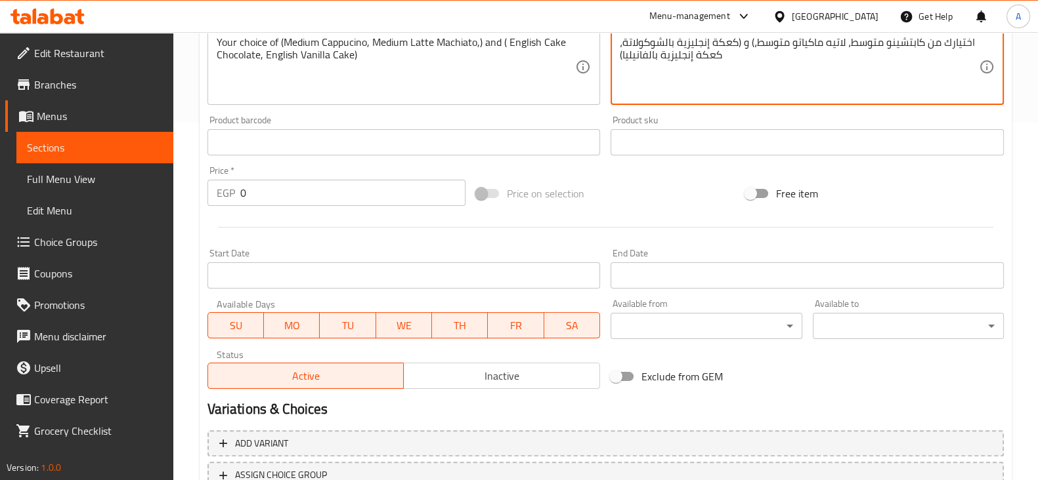
scroll to position [230, 0]
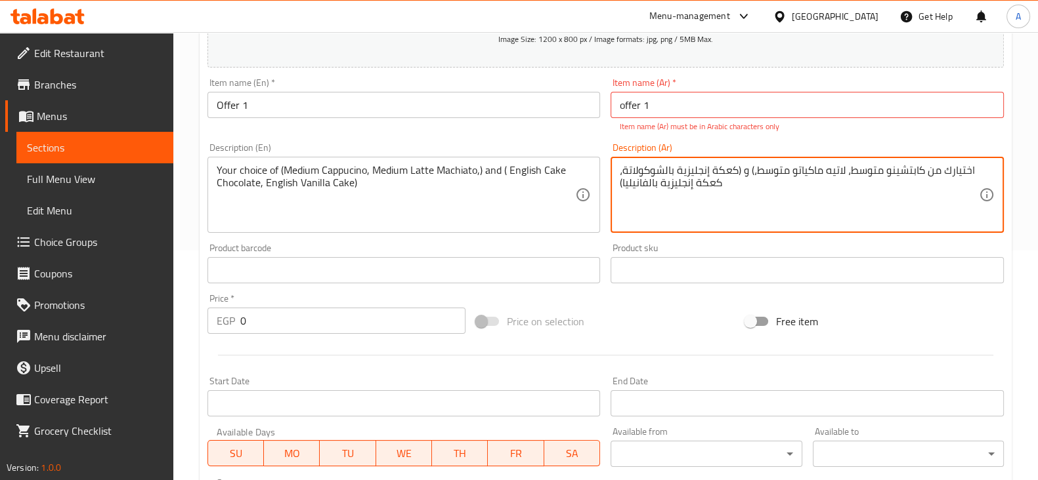
click at [846, 169] on textarea "اختيارك من كابتشينو متوسط، لاتيه ماكياتو متوسط،) و (كعكة إنجليزية بالشوكولاتة، …" at bounding box center [799, 195] width 359 height 62
click at [751, 168] on textarea "اختيارك من كابتشينو متوسط لاتيه ماكياتو متوسط،) و (كعكة إنجليزية بالشوكولاتة، ك…" at bounding box center [799, 195] width 359 height 62
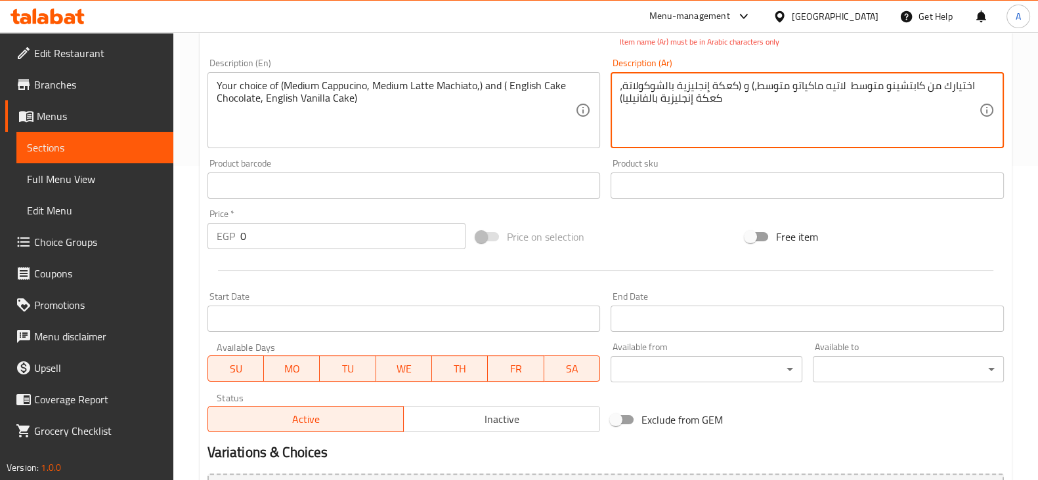
scroll to position [394, 0]
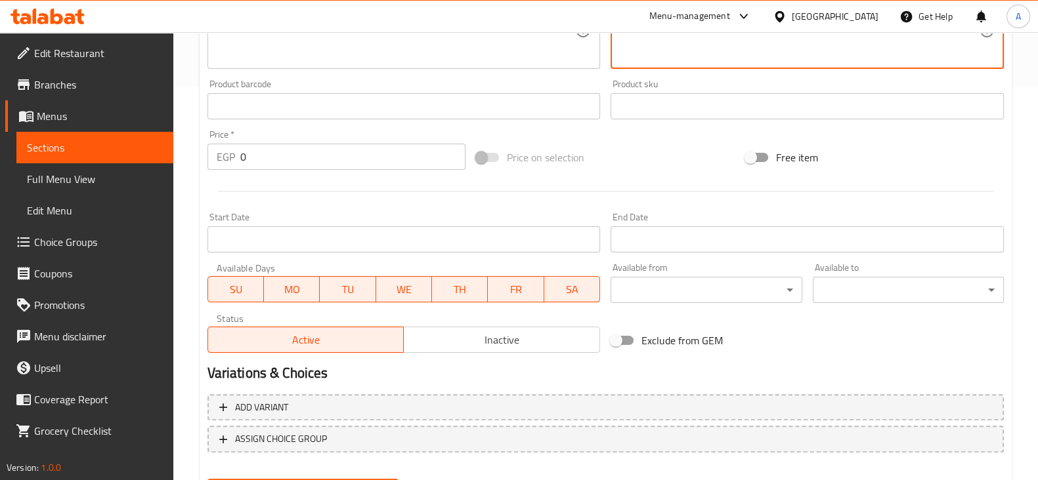
type textarea "اختيارك من كابتشينو متوسط لاتيه ماكياتو متوسط،) و (كعكة إنجليزية بالشوكولاتة، ك…"
click at [295, 160] on input "0" at bounding box center [353, 157] width 226 height 26
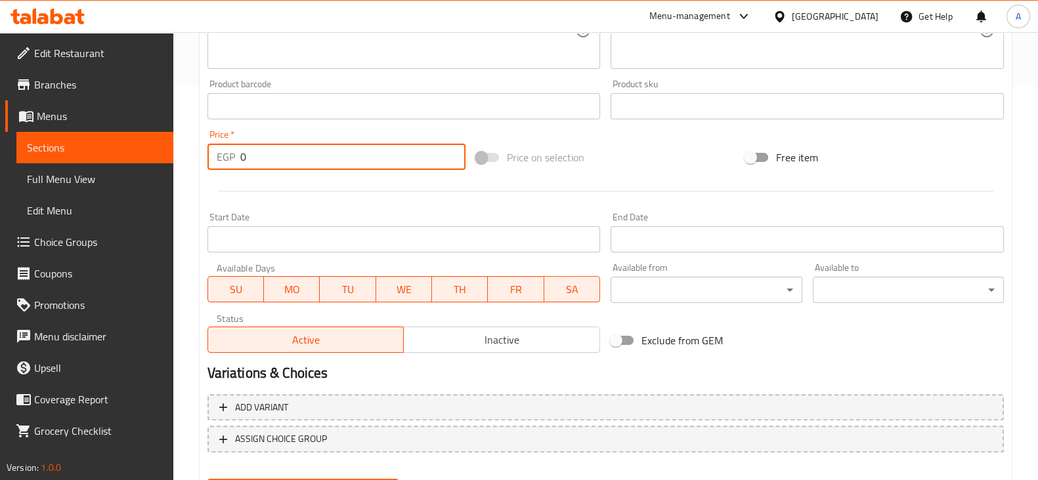
click at [295, 160] on input "0" at bounding box center [353, 157] width 226 height 26
click at [295, 159] on input "0" at bounding box center [353, 157] width 226 height 26
drag, startPoint x: 295, startPoint y: 159, endPoint x: 630, endPoint y: 74, distance: 346.1
click at [630, 74] on div "Add item image Image Size: 1200 x 800 px / Image formats: jpg, png / 5MB Max. I…" at bounding box center [605, 68] width 807 height 580
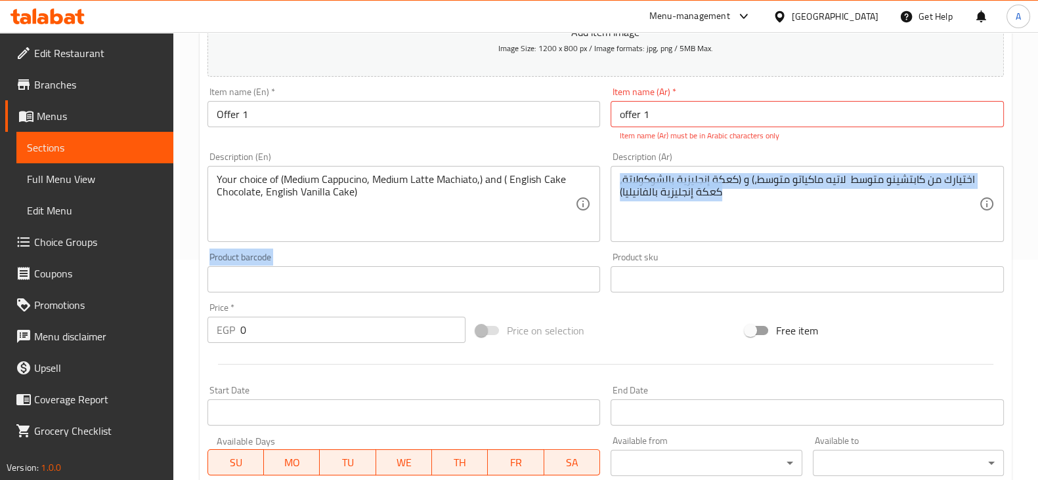
scroll to position [214, 0]
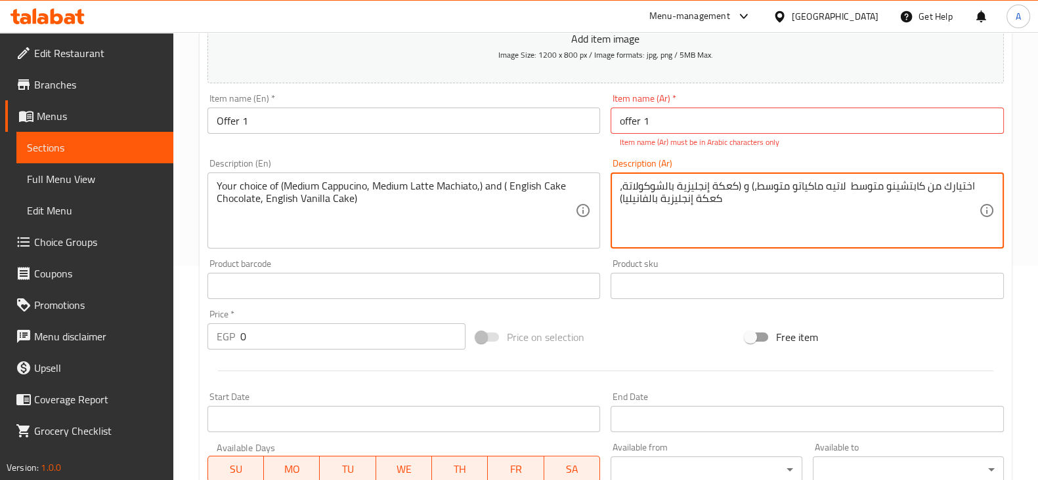
click at [742, 209] on textarea "اختيارك من كابتشينو متوسط لاتيه ماكياتو متوسط،) و (كعكة إنجليزية بالشوكولاتة، ك…" at bounding box center [799, 211] width 359 height 62
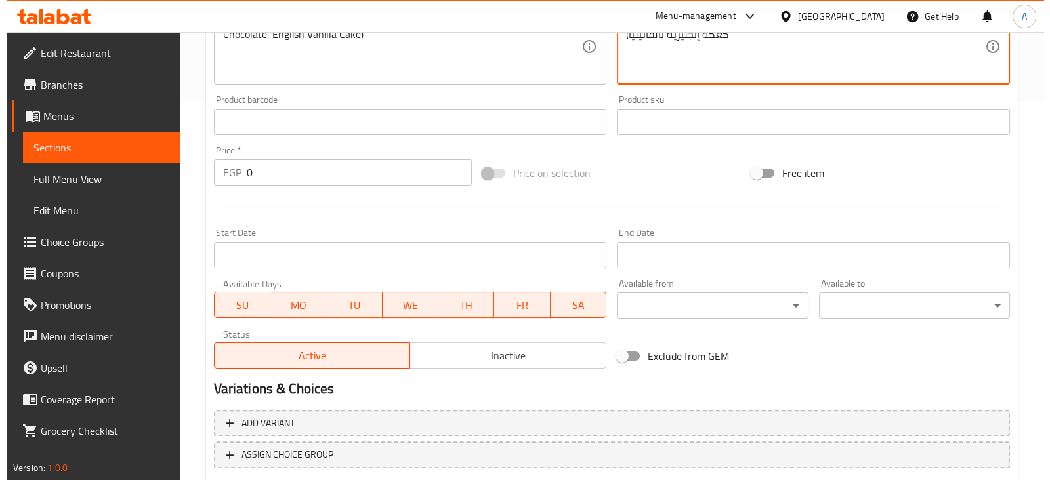
scroll to position [460, 0]
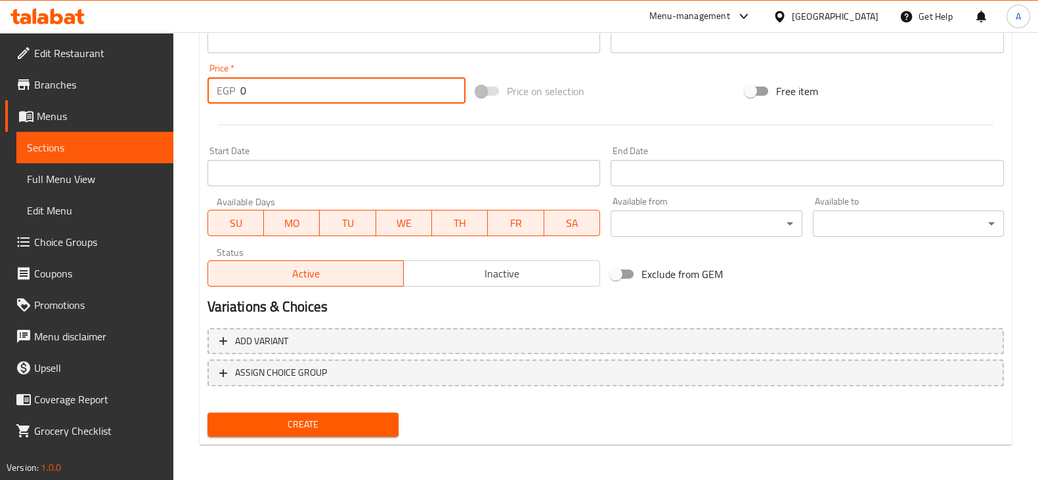
click at [310, 95] on input "0" at bounding box center [353, 90] width 226 height 26
click at [310, 89] on input "0" at bounding box center [353, 90] width 226 height 26
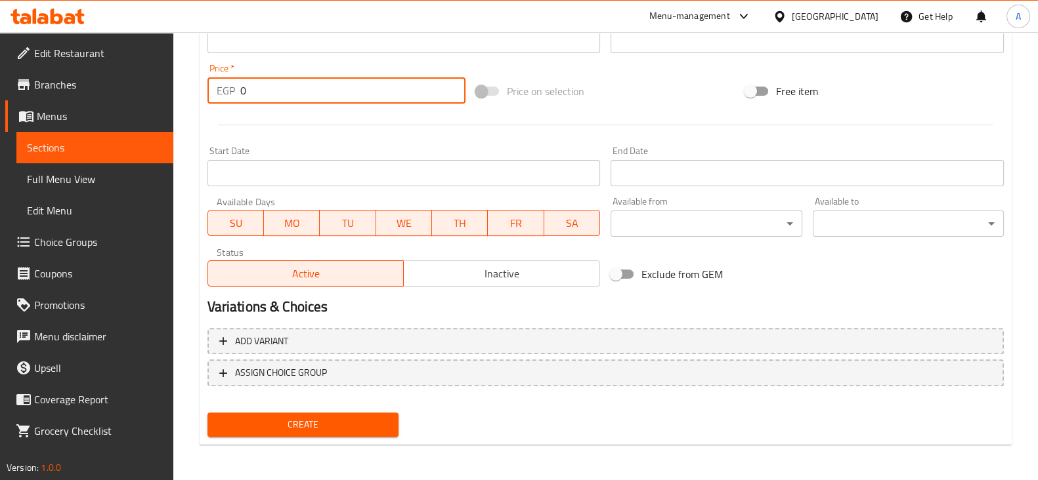
paste input "170"
click at [310, 89] on input "0170" at bounding box center [353, 90] width 226 height 26
paste input "number"
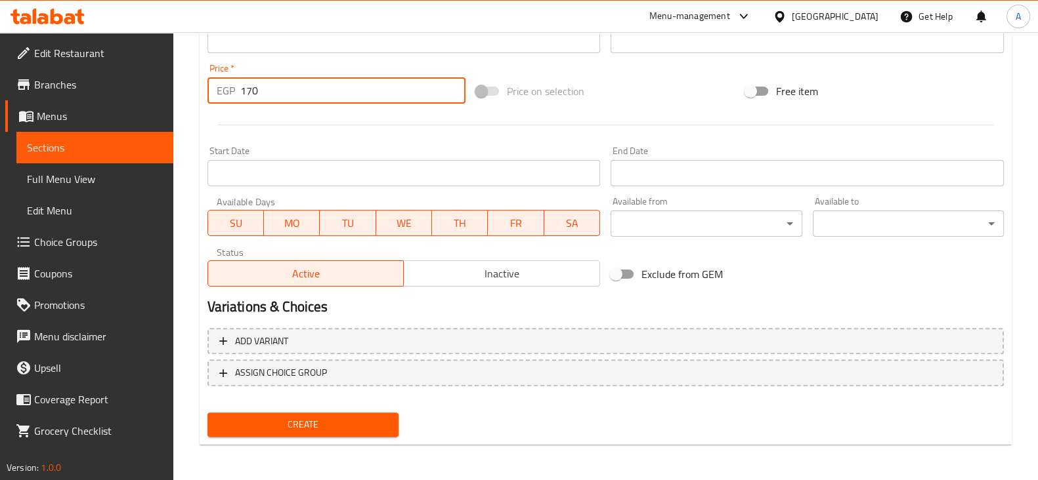
type input "170"
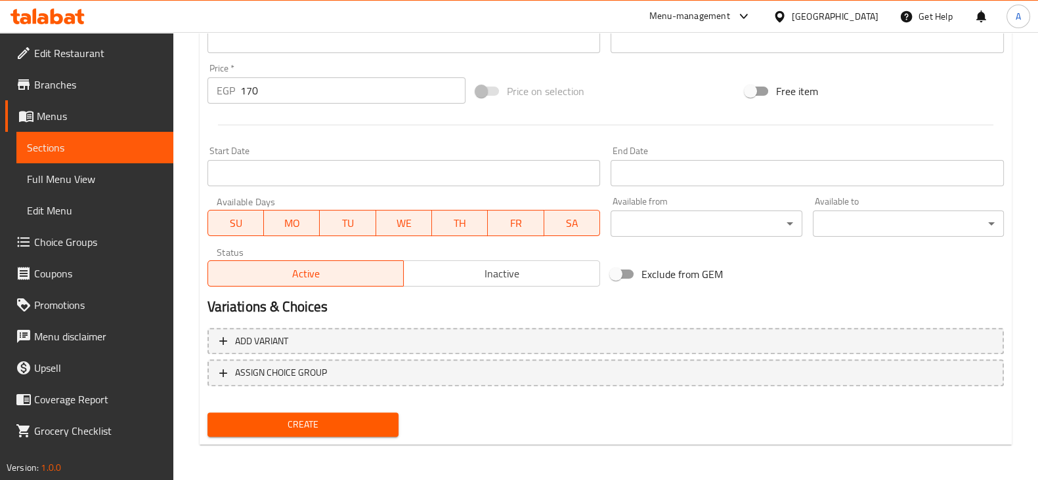
click at [340, 110] on div at bounding box center [605, 125] width 807 height 32
click at [396, 222] on span "WE" at bounding box center [403, 223] width 45 height 19
click at [391, 223] on span "WE" at bounding box center [403, 223] width 45 height 19
click at [328, 219] on span "TU" at bounding box center [347, 223] width 45 height 19
click at [285, 222] on span "MO" at bounding box center [291, 223] width 45 height 19
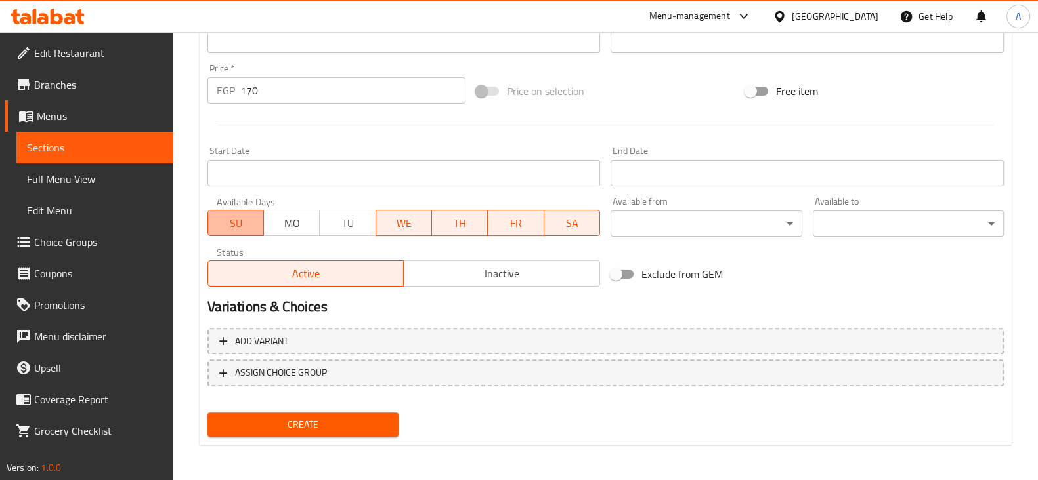
click at [247, 221] on span "SU" at bounding box center [235, 223] width 45 height 19
click at [392, 218] on span "WE" at bounding box center [403, 223] width 45 height 19
click at [475, 220] on span "TH" at bounding box center [459, 223] width 45 height 19
click at [522, 221] on span "FR" at bounding box center [515, 223] width 45 height 19
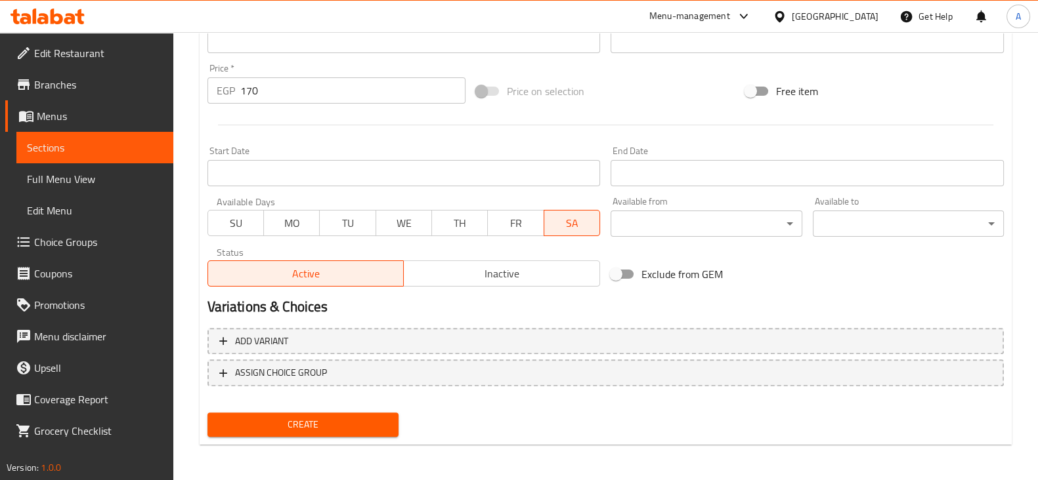
click at [582, 222] on span "SA" at bounding box center [571, 223] width 45 height 19
click at [409, 228] on span "WE" at bounding box center [403, 223] width 45 height 19
click at [461, 222] on span "TH" at bounding box center [459, 223] width 45 height 19
click at [496, 173] on input "Start Date" at bounding box center [403, 173] width 393 height 26
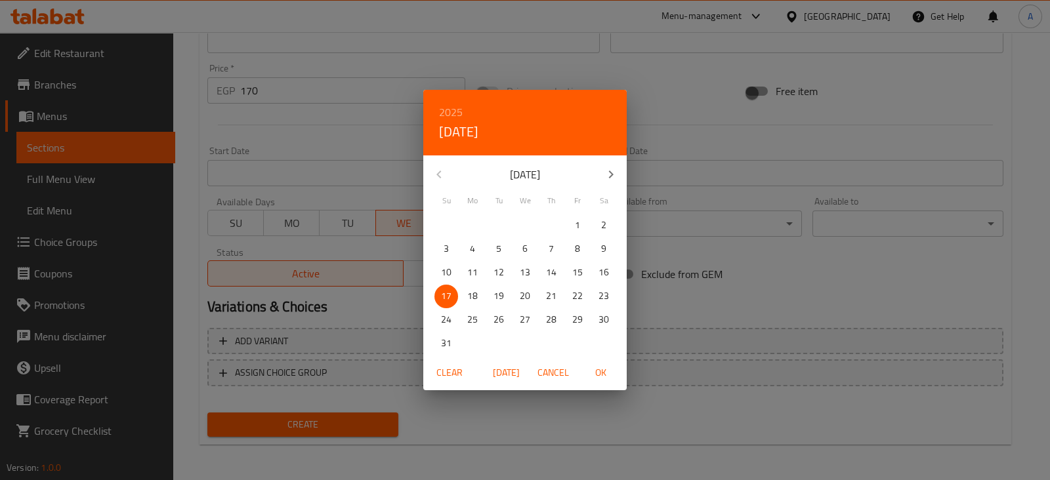
click at [446, 293] on p "17" at bounding box center [446, 296] width 11 height 16
click at [443, 293] on p "17" at bounding box center [446, 296] width 11 height 16
click at [601, 372] on span "OK" at bounding box center [601, 373] width 32 height 16
type input "[DATE]"
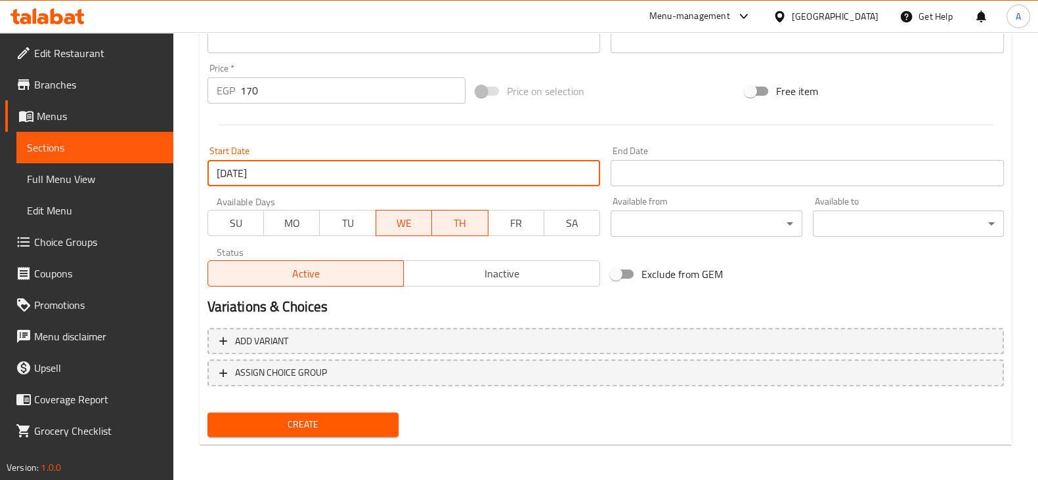
click at [683, 162] on input "Start Date" at bounding box center [806, 173] width 393 height 26
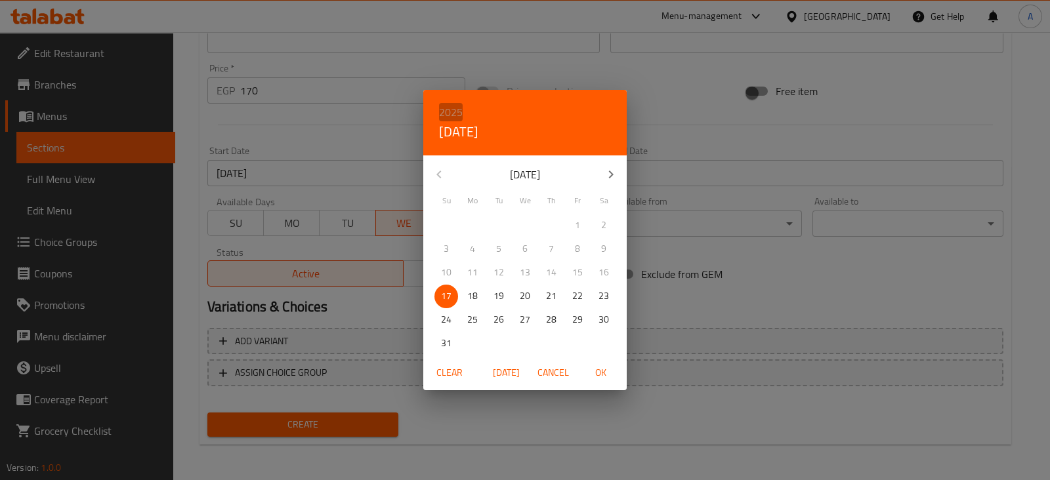
click at [448, 108] on h6 "2025" at bounding box center [451, 112] width 24 height 18
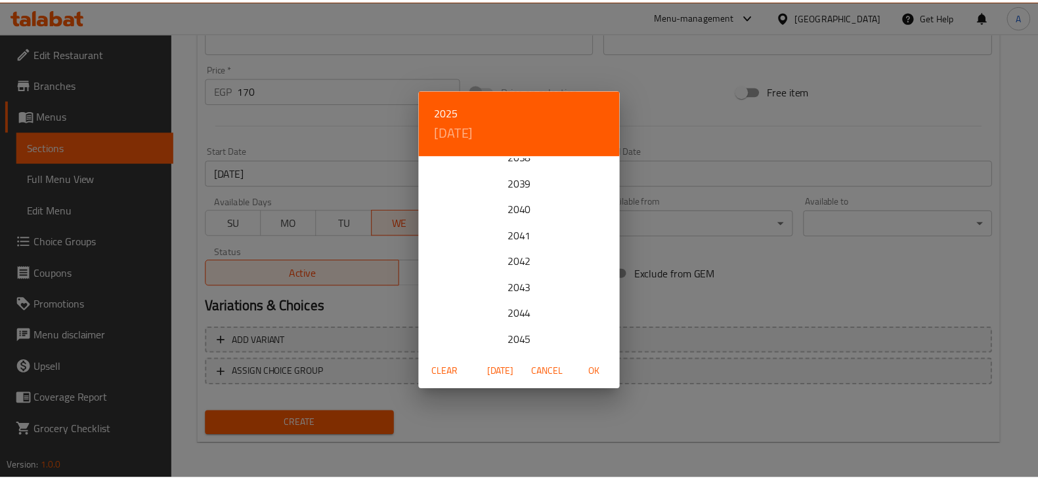
scroll to position [334, 0]
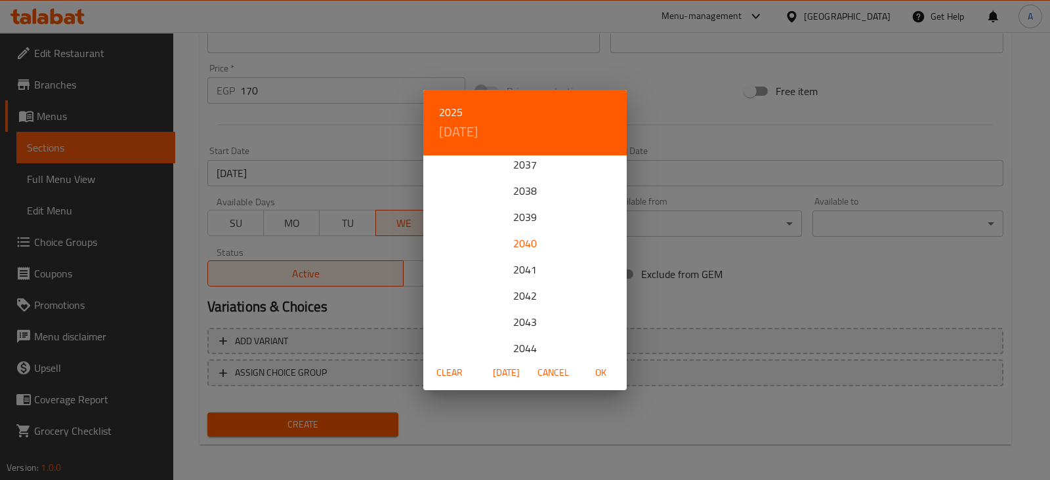
click at [544, 236] on div "2040" at bounding box center [524, 243] width 203 height 26
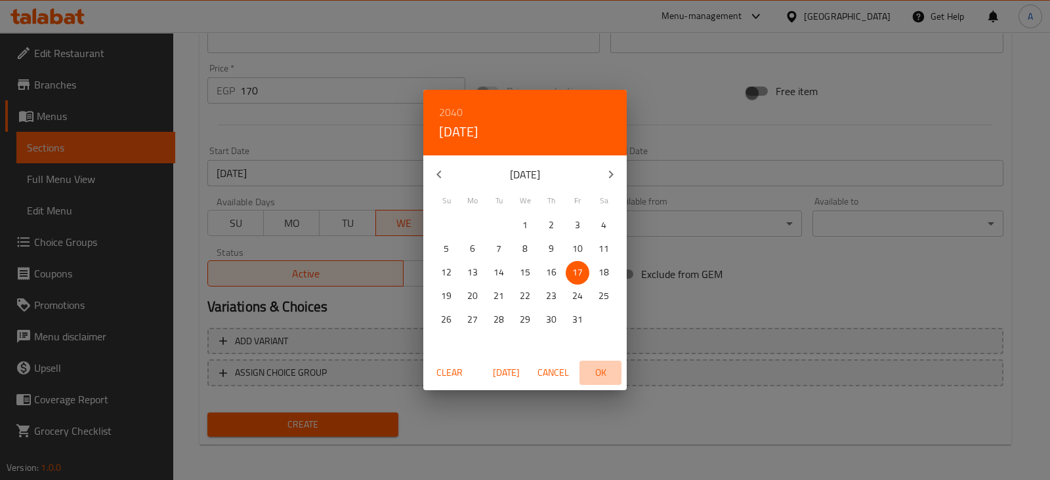
click at [603, 371] on span "OK" at bounding box center [601, 373] width 32 height 16
type input "[DATE]"
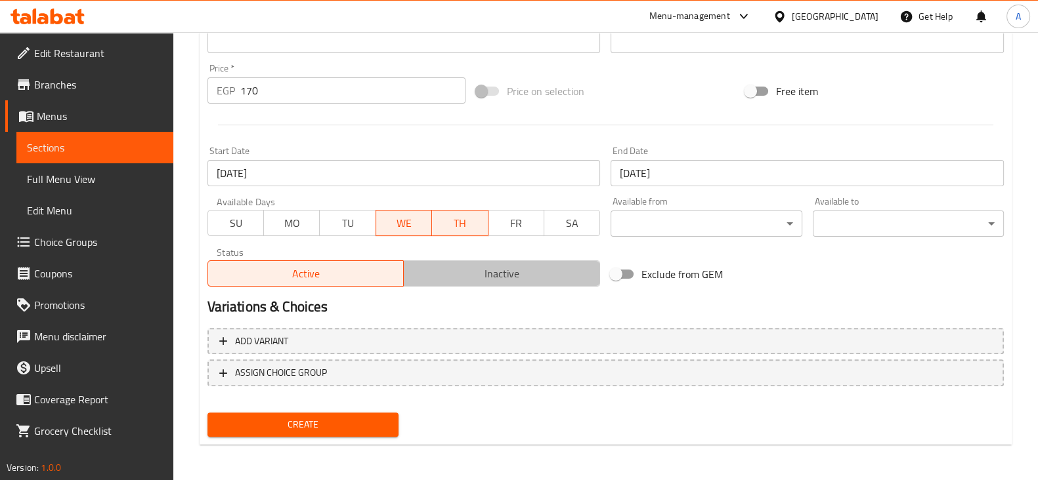
click at [534, 276] on span "Inactive" at bounding box center [502, 273] width 186 height 19
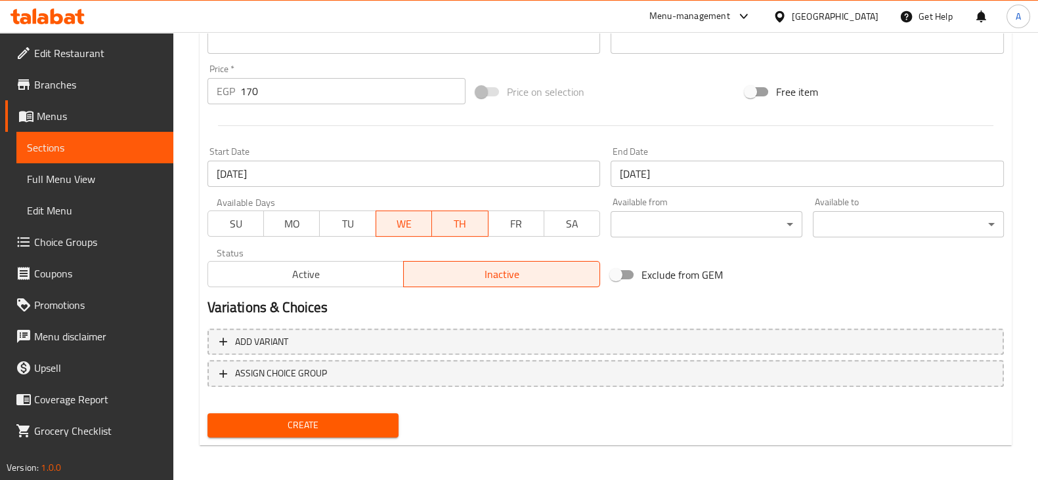
scroll to position [460, 0]
click at [89, 159] on link "Sections" at bounding box center [94, 148] width 157 height 32
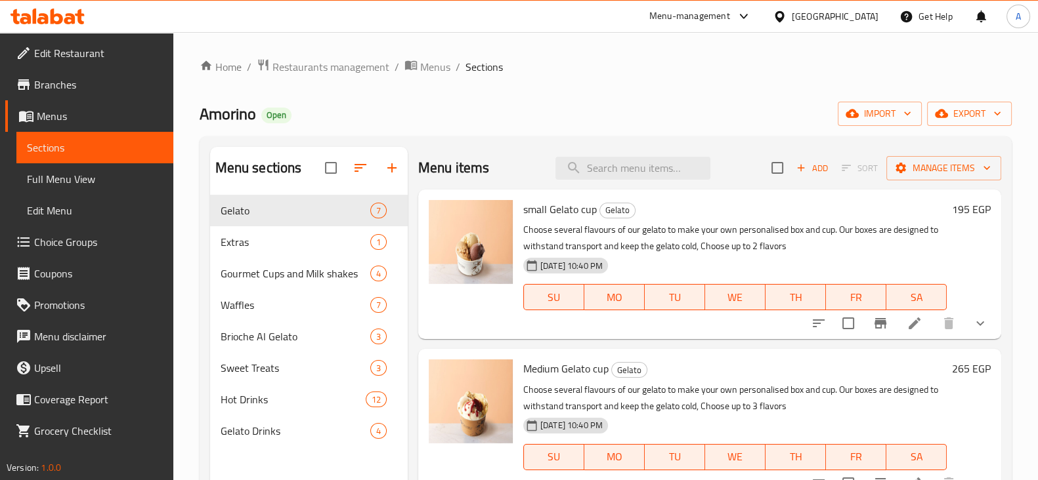
click at [912, 328] on li at bounding box center [914, 324] width 37 height 24
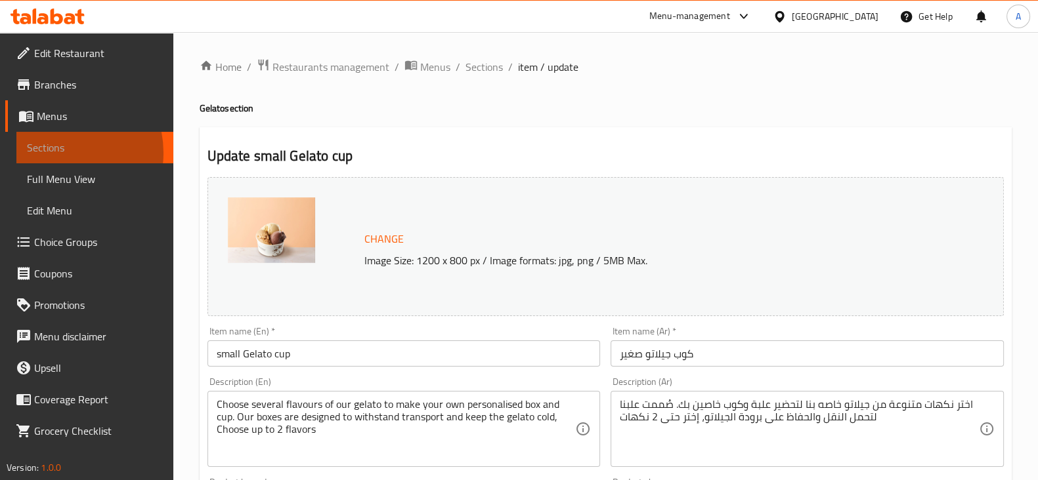
click at [54, 153] on span "Sections" at bounding box center [95, 148] width 136 height 16
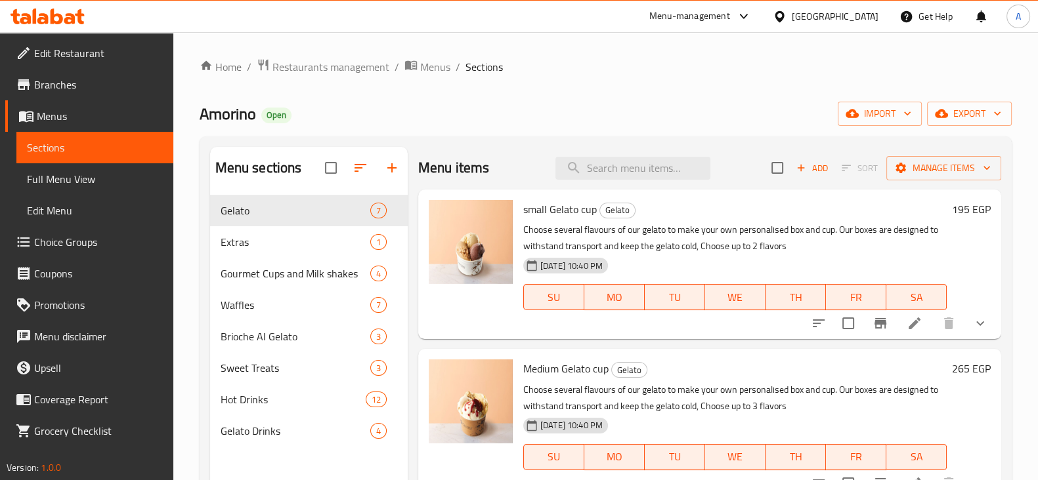
click at [70, 92] on span "Branches" at bounding box center [98, 85] width 129 height 16
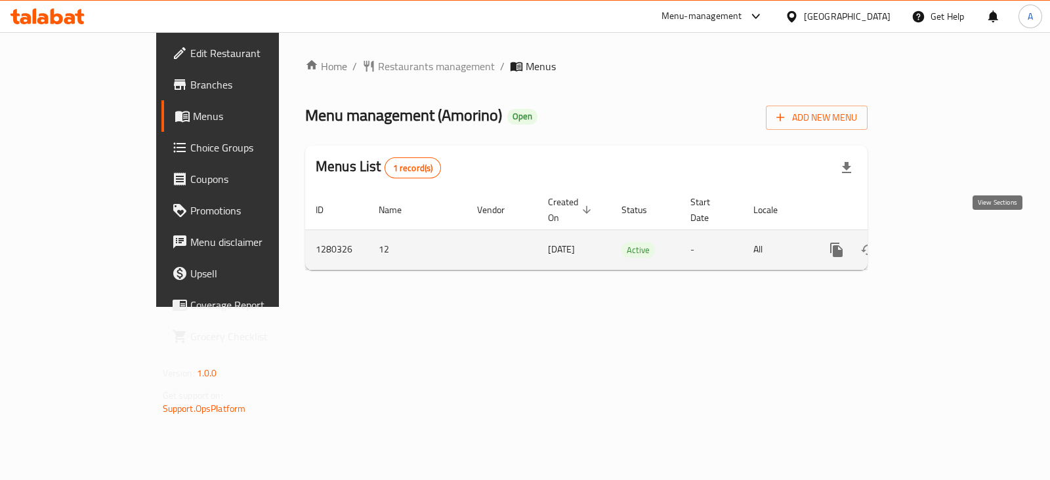
click at [947, 243] on link "enhanced table" at bounding box center [932, 250] width 32 height 32
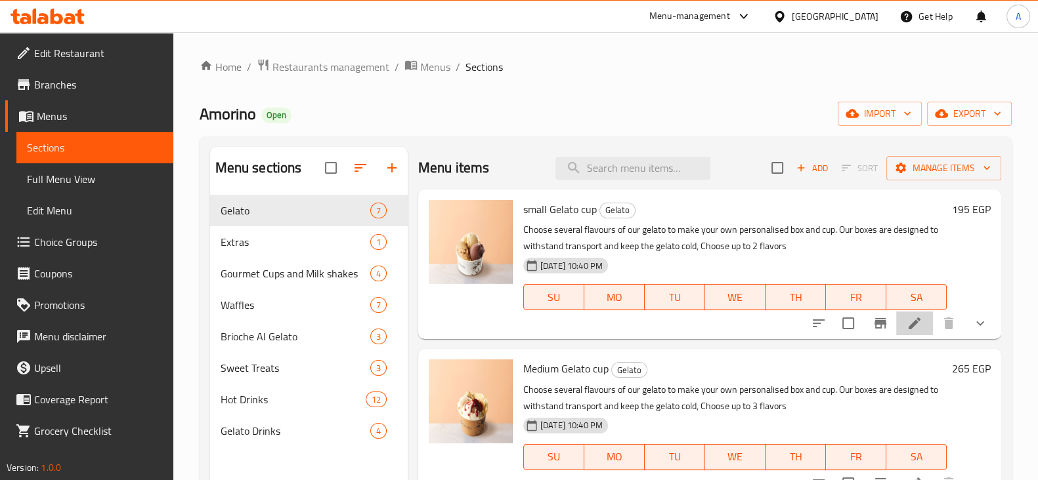
click at [919, 332] on li at bounding box center [914, 324] width 37 height 24
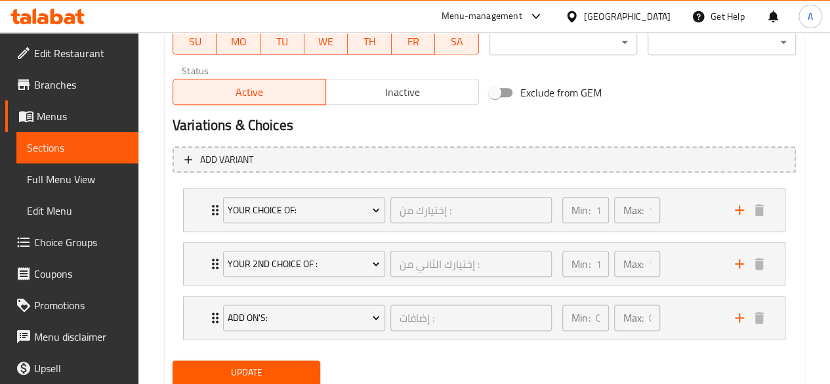
scroll to position [690, 0]
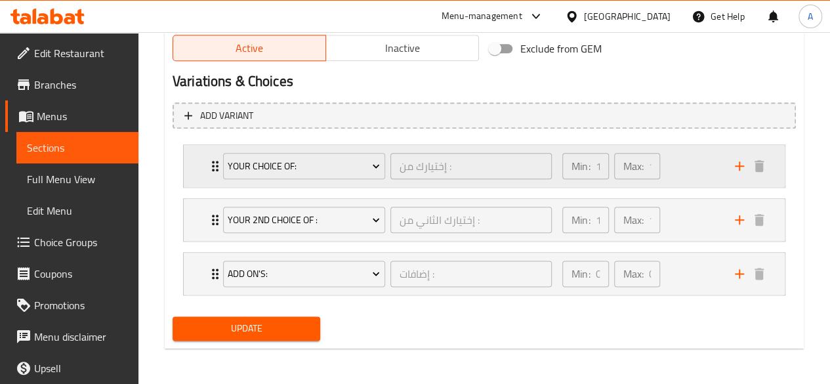
click at [204, 161] on div "Your Choice OF: إختيارك من : ​ Min: 1 ​ Max: 1 ​" at bounding box center [484, 166] width 601 height 42
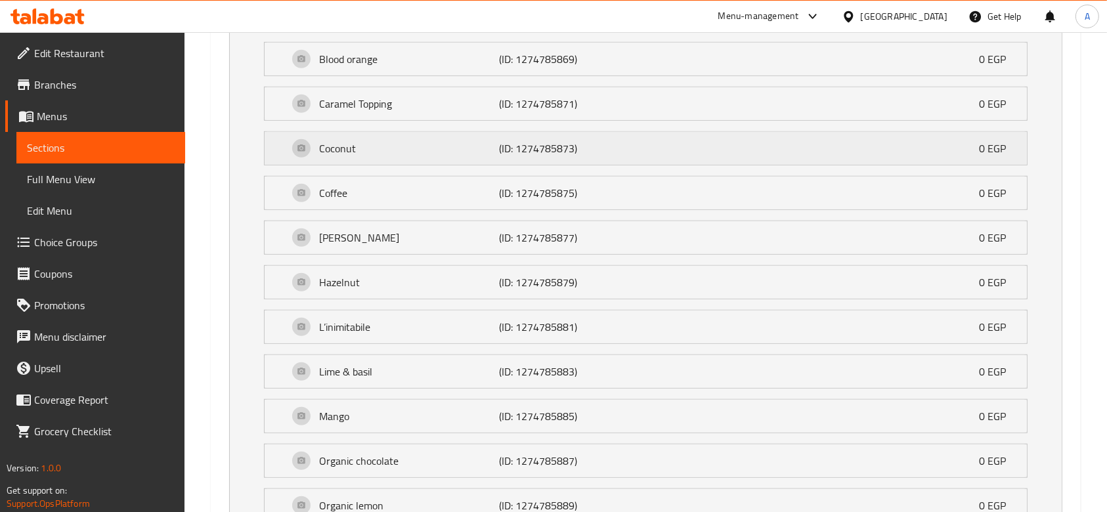
scroll to position [809, 0]
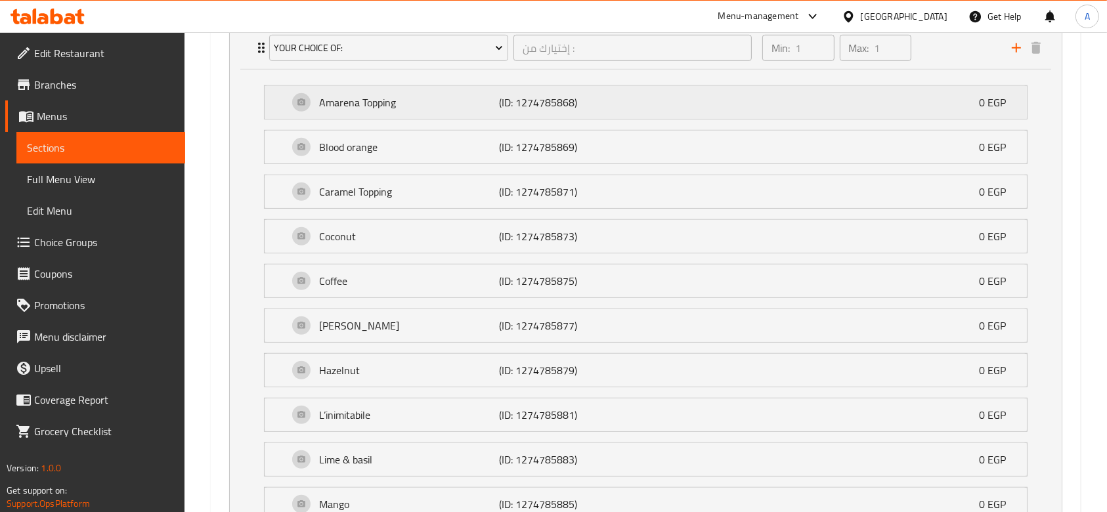
click at [526, 108] on p "(ID: 1274785868)" at bounding box center [559, 103] width 120 height 16
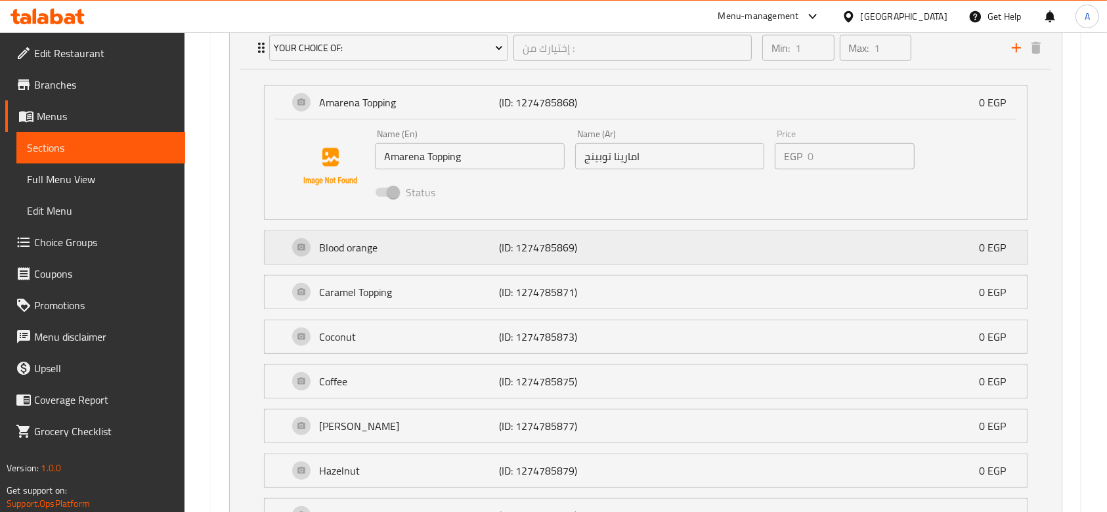
click at [635, 252] on div "Blood orange (ID: 1274785869) 0 EGP" at bounding box center [649, 247] width 723 height 33
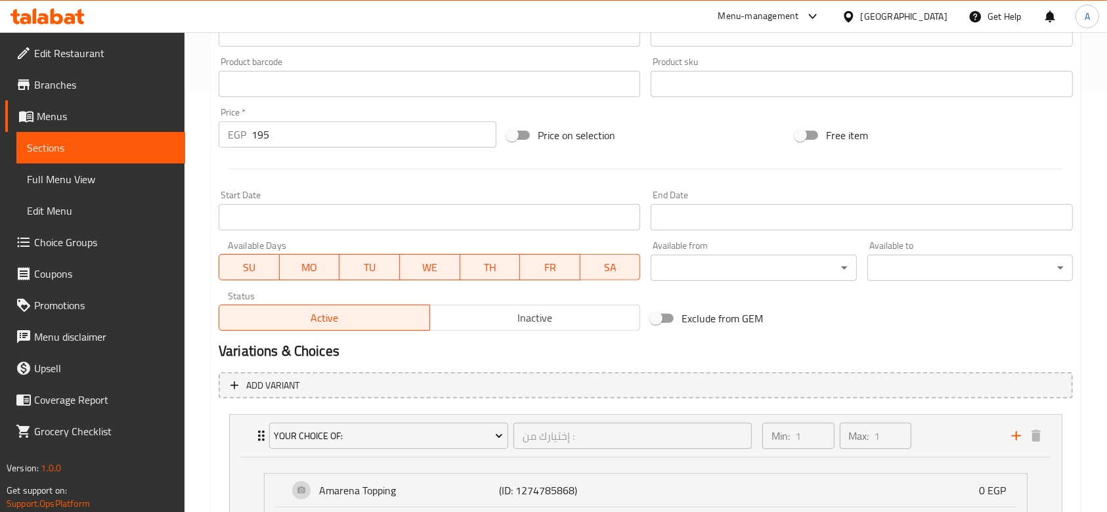
scroll to position [236, 0]
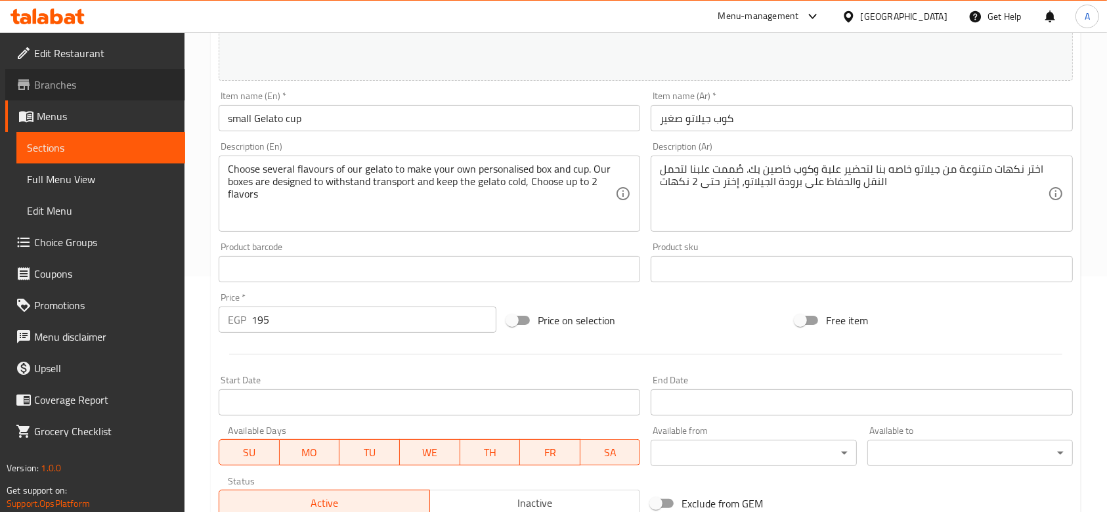
click at [66, 89] on span "Branches" at bounding box center [104, 85] width 140 height 16
